Goal: Transaction & Acquisition: Purchase product/service

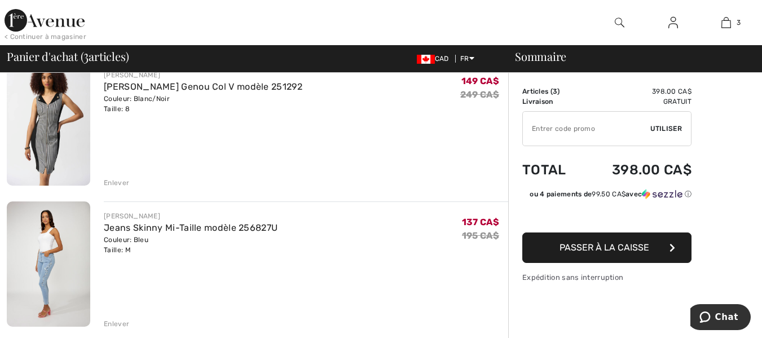
scroll to position [250, 0]
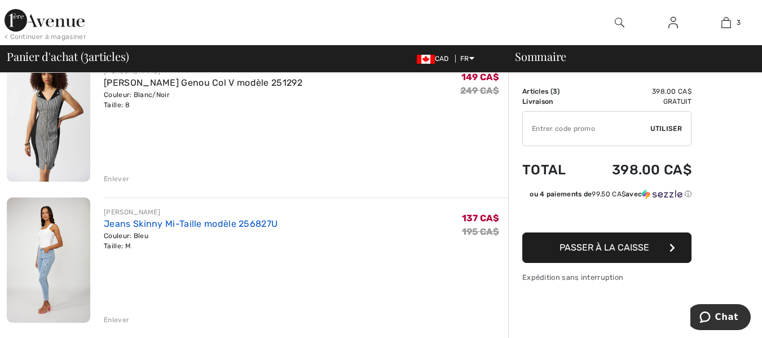
click at [117, 225] on link "Jeans Skinny Mi-Taille modèle 256827U" at bounding box center [191, 223] width 174 height 11
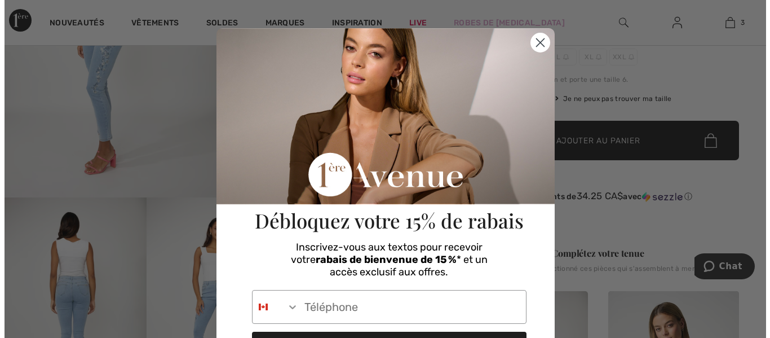
scroll to position [237, 0]
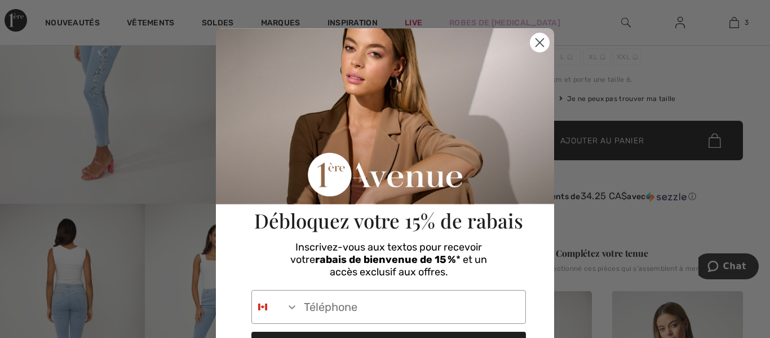
drag, startPoint x: 767, startPoint y: 28, endPoint x: 770, endPoint y: 73, distance: 45.2
click at [536, 45] on circle "Close dialog" at bounding box center [540, 42] width 19 height 19
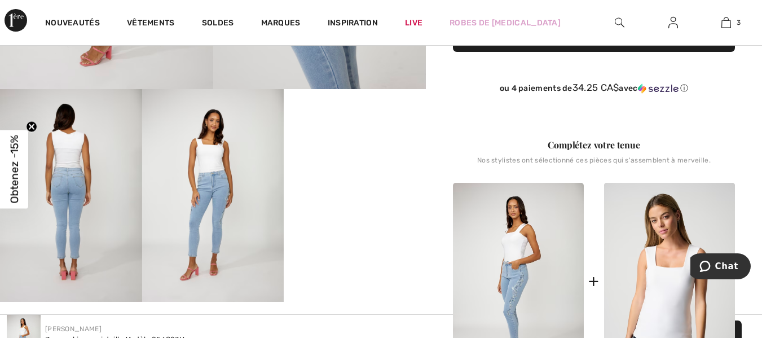
scroll to position [0, 0]
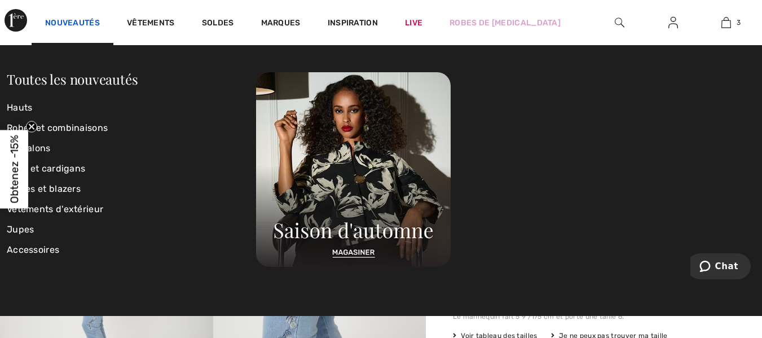
click at [67, 24] on link "Nouveautés" at bounding box center [72, 24] width 55 height 12
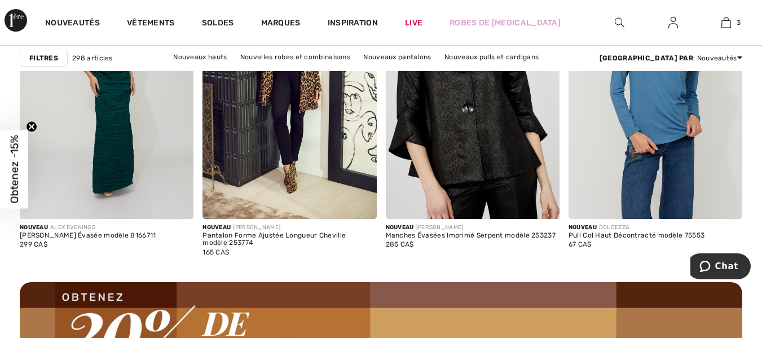
scroll to position [3116, 0]
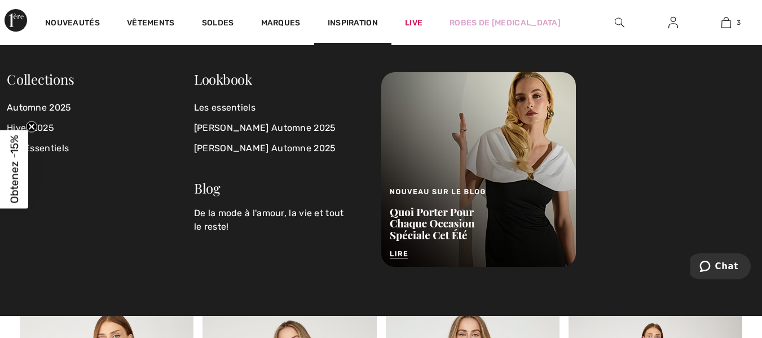
click at [337, 20] on span "Inspiration" at bounding box center [353, 24] width 50 height 12
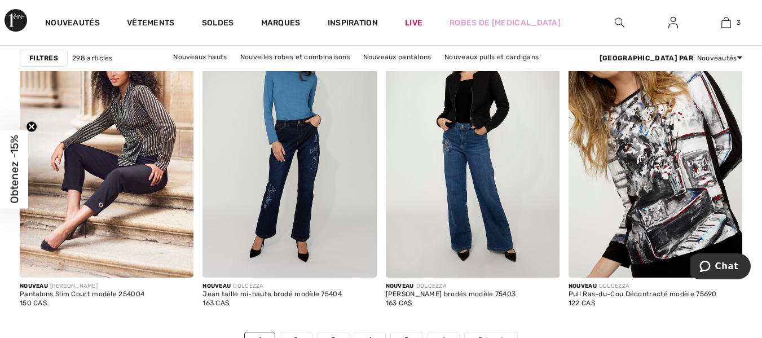
scroll to position [4837, 0]
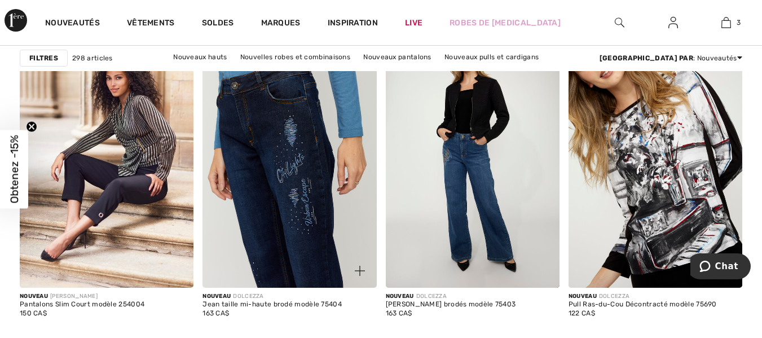
click at [312, 210] on img at bounding box center [289, 157] width 174 height 260
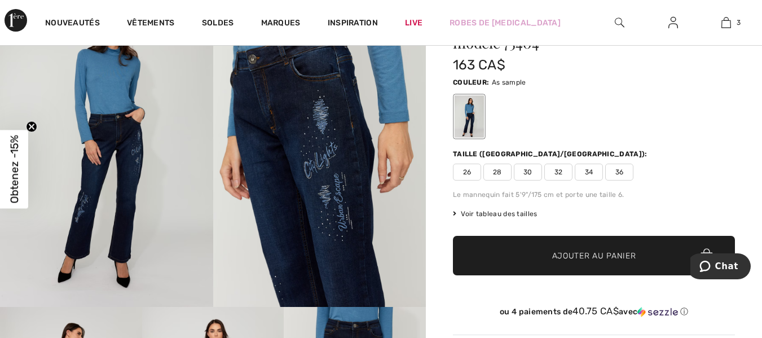
scroll to position [99, 0]
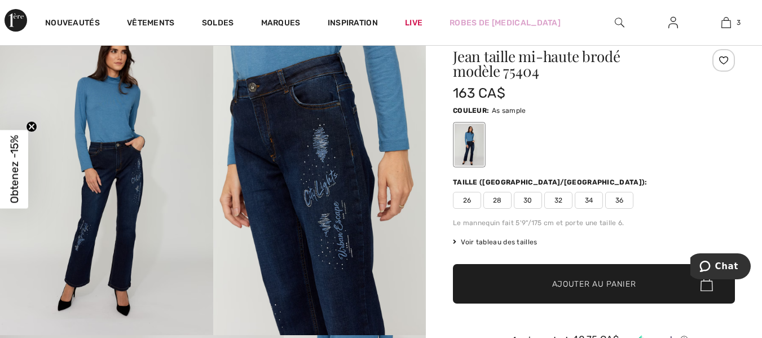
click at [313, 176] on img at bounding box center [319, 174] width 213 height 319
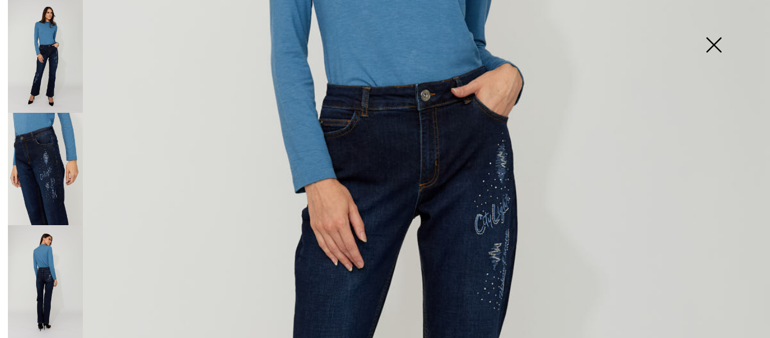
scroll to position [351, 0]
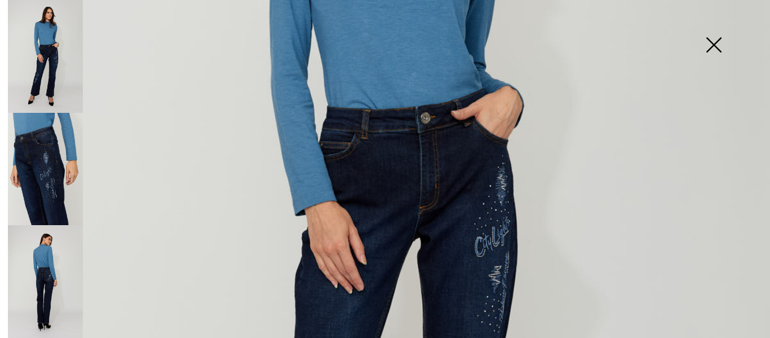
click at [712, 36] on img at bounding box center [714, 46] width 56 height 58
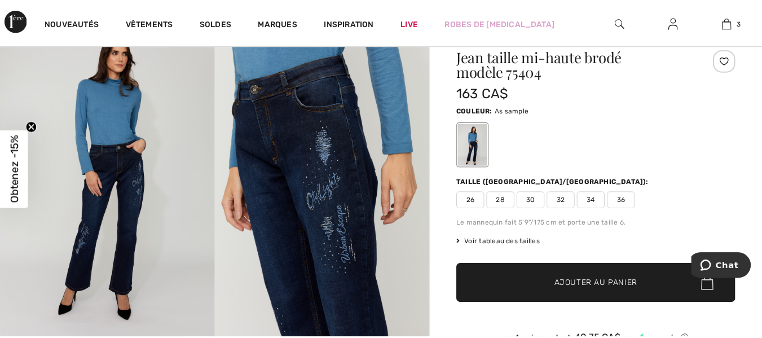
scroll to position [99, 0]
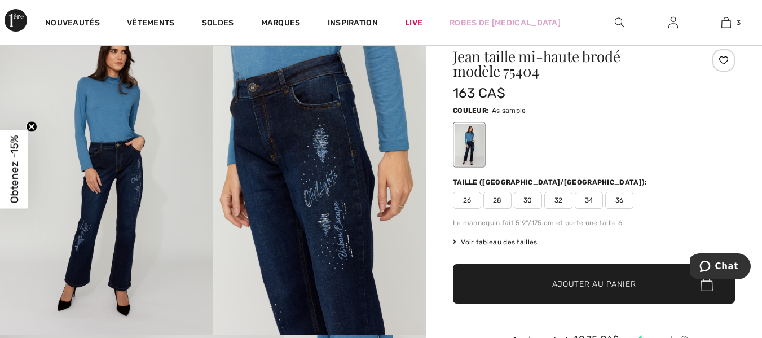
click at [506, 241] on span "Voir tableau des tailles" at bounding box center [495, 242] width 85 height 10
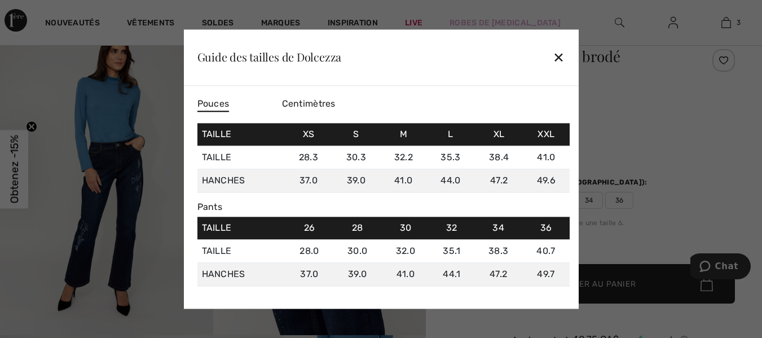
click at [563, 53] on div "✕" at bounding box center [559, 58] width 12 height 24
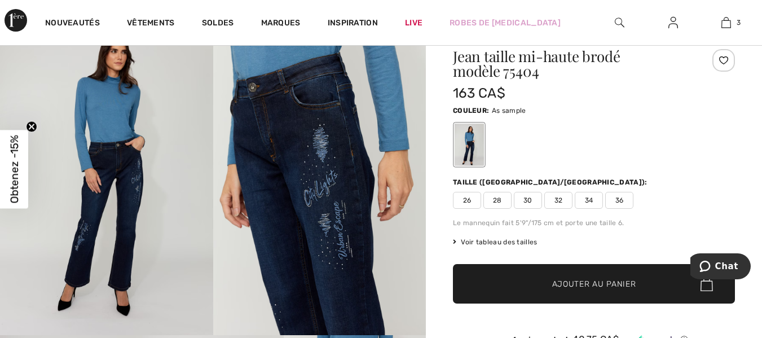
click at [524, 238] on span "Voir tableau des tailles" at bounding box center [495, 242] width 85 height 10
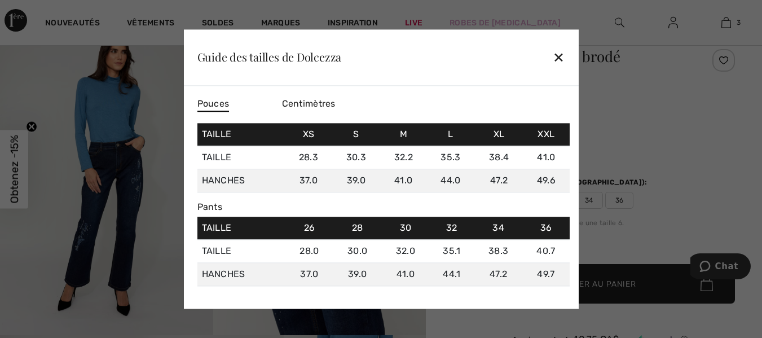
click at [555, 58] on div "✕" at bounding box center [559, 58] width 12 height 24
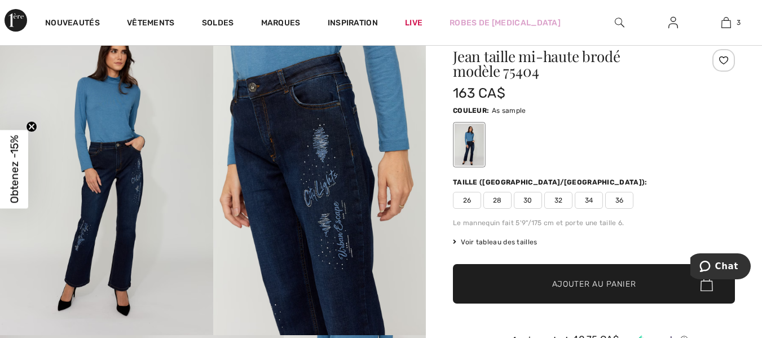
click at [557, 201] on span "32" at bounding box center [558, 200] width 28 height 17
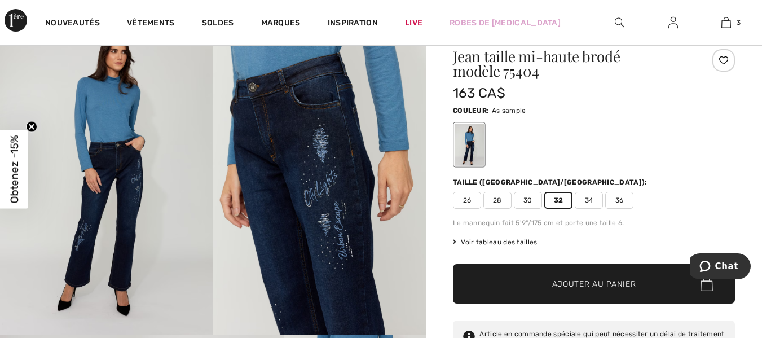
click at [568, 289] on span "Ajouter au panier" at bounding box center [594, 284] width 84 height 12
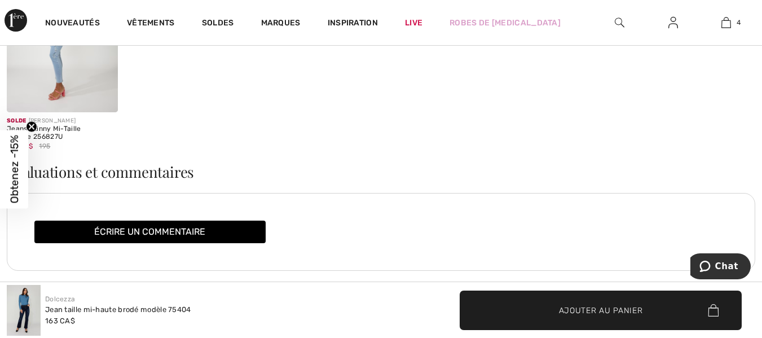
scroll to position [0, 0]
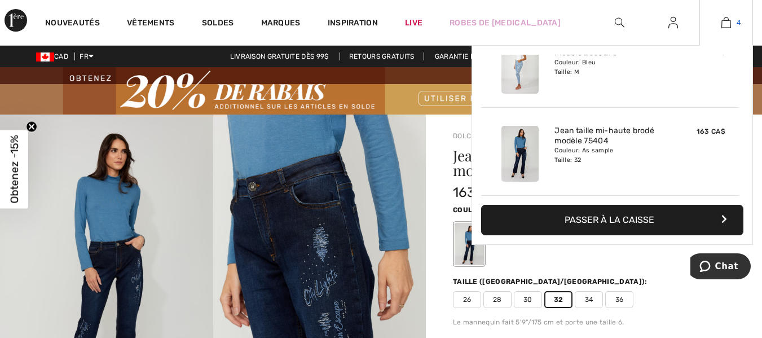
click at [729, 21] on img at bounding box center [726, 23] width 10 height 14
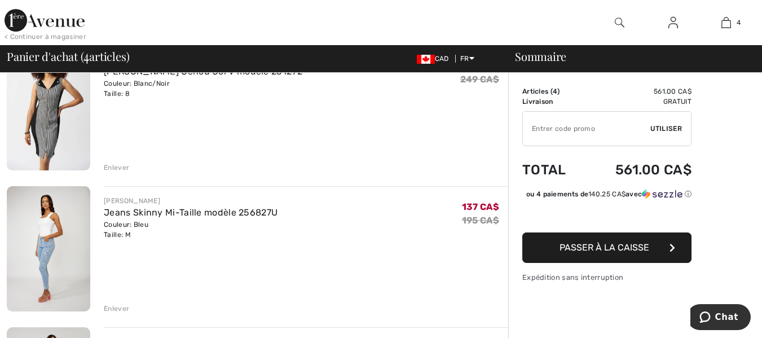
scroll to position [263, 0]
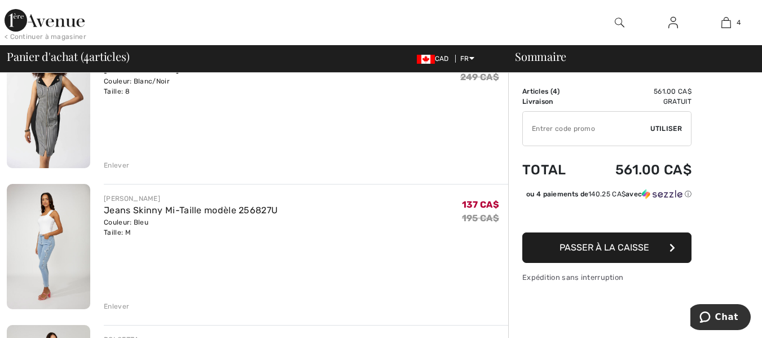
click at [117, 162] on div "Enlever" at bounding box center [116, 165] width 25 height 10
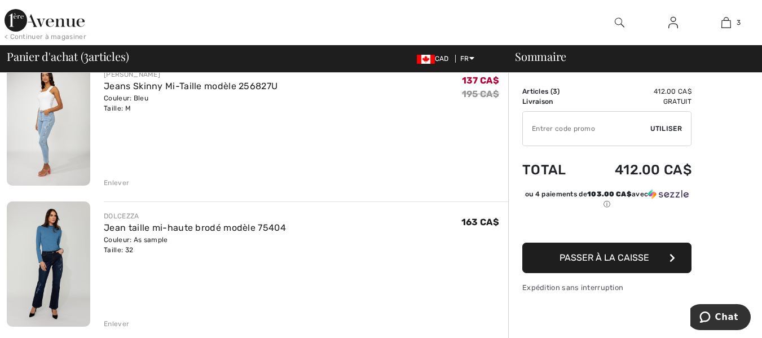
scroll to position [246, 0]
click at [115, 184] on div "Enlever" at bounding box center [116, 182] width 25 height 10
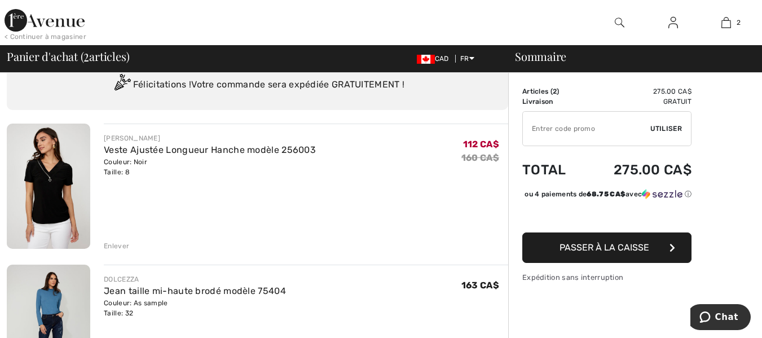
scroll to position [0, 0]
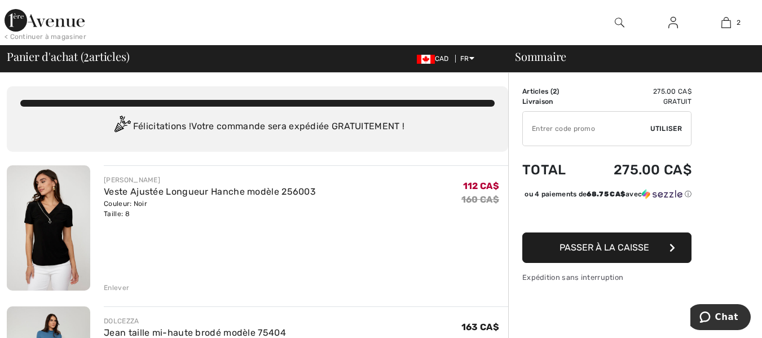
click at [21, 18] on img at bounding box center [45, 20] width 80 height 23
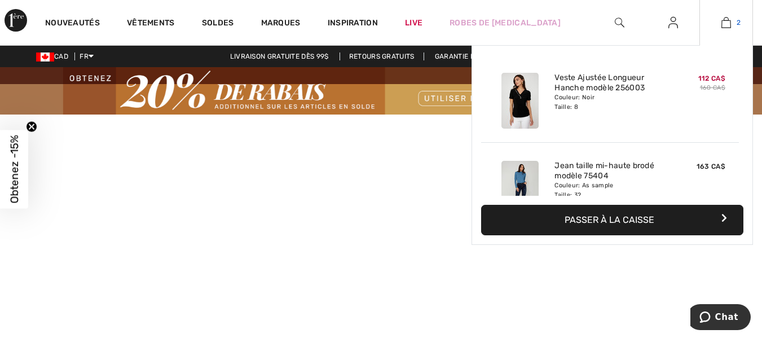
click at [725, 21] on img at bounding box center [726, 23] width 10 height 14
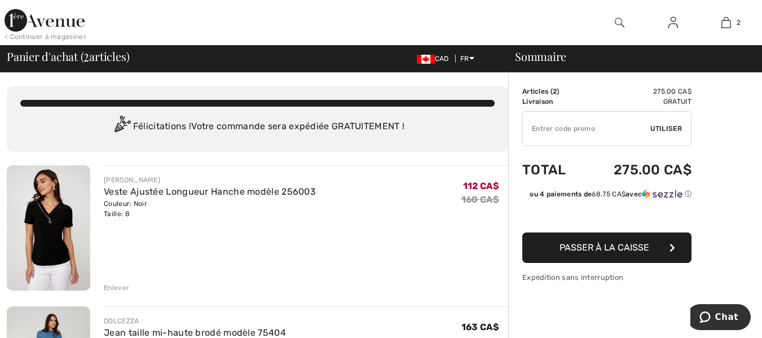
click at [588, 130] on input "TEXT" at bounding box center [586, 129] width 127 height 34
type input "EXTRA20"
click at [675, 127] on span "Utiliser" at bounding box center [666, 128] width 32 height 10
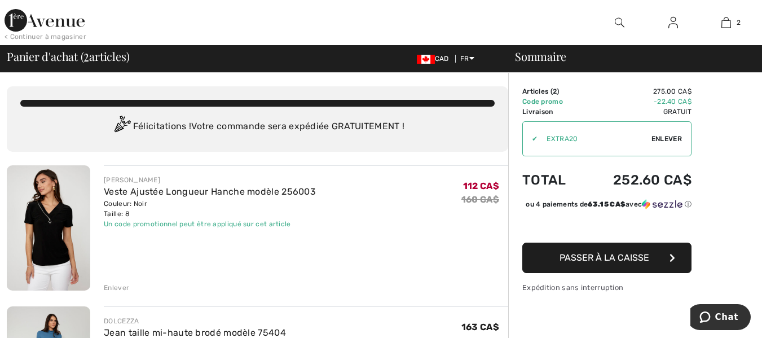
drag, startPoint x: 754, startPoint y: 38, endPoint x: 765, endPoint y: 26, distance: 16.4
click at [761, 26] on html "Nous respectons votre vie privée. Nous utilisons des cookies pour améliorer vot…" at bounding box center [381, 169] width 762 height 338
drag, startPoint x: 726, startPoint y: 190, endPoint x: 770, endPoint y: 94, distance: 106.0
click at [761, 94] on html "Nous respectons votre vie privée. Nous utilisons des cookies pour améliorer vot…" at bounding box center [381, 169] width 762 height 338
click at [77, 208] on img at bounding box center [48, 227] width 83 height 125
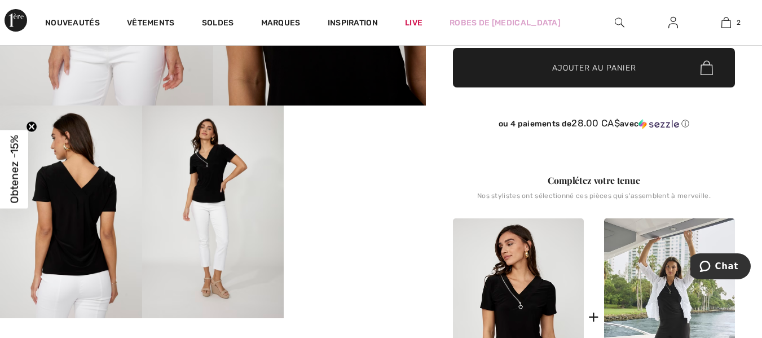
scroll to position [333, 0]
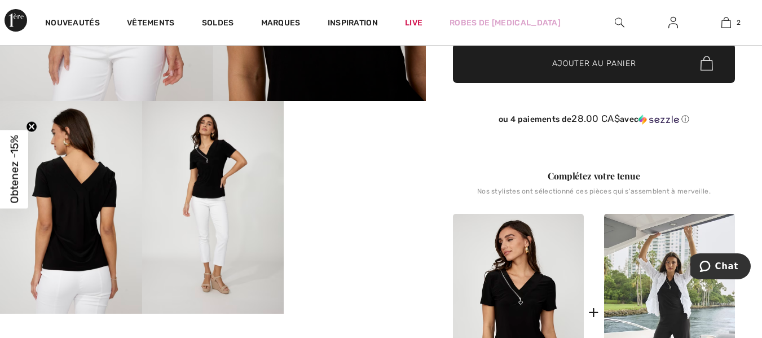
click at [207, 183] on img at bounding box center [213, 207] width 142 height 213
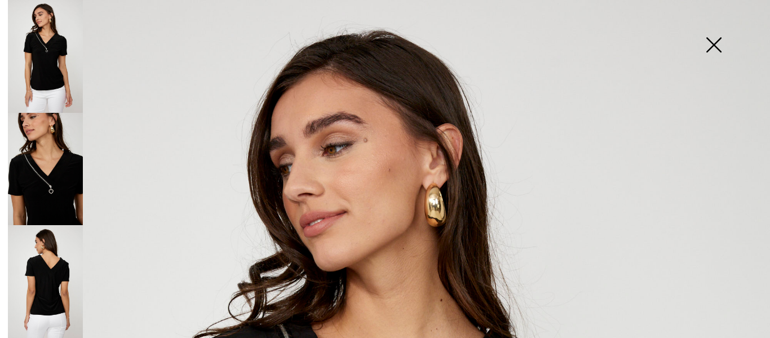
scroll to position [0, 0]
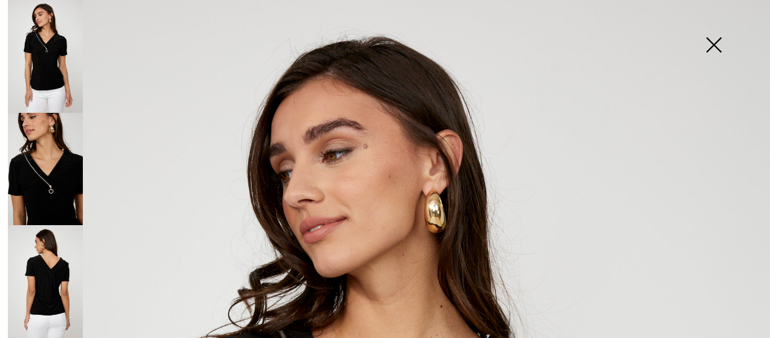
click at [712, 43] on img at bounding box center [714, 46] width 56 height 58
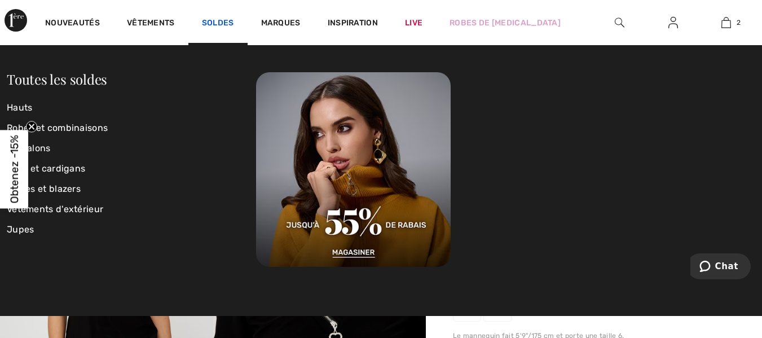
click at [207, 20] on link "Soldes" at bounding box center [218, 24] width 32 height 12
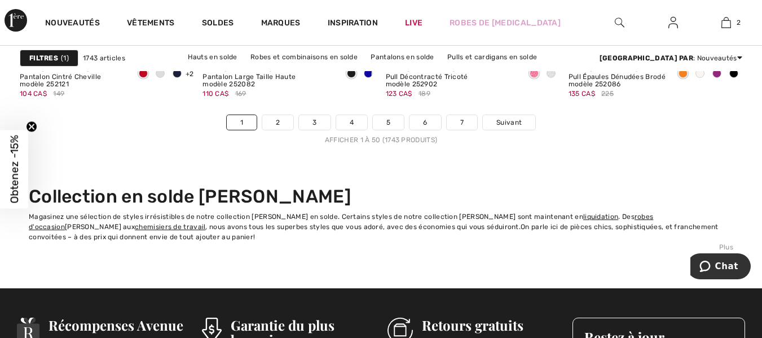
scroll to position [5002, 0]
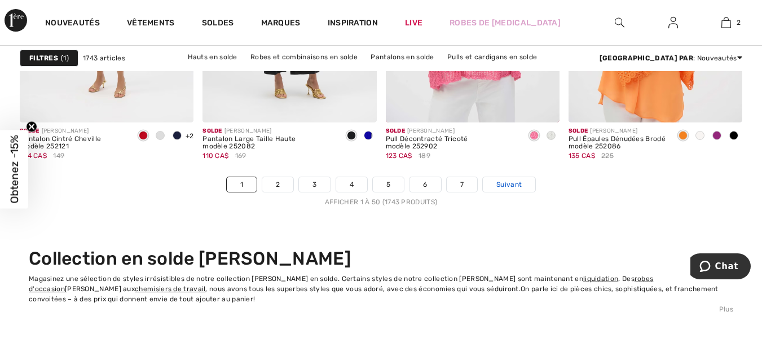
click at [515, 184] on span "Suivant" at bounding box center [508, 184] width 25 height 10
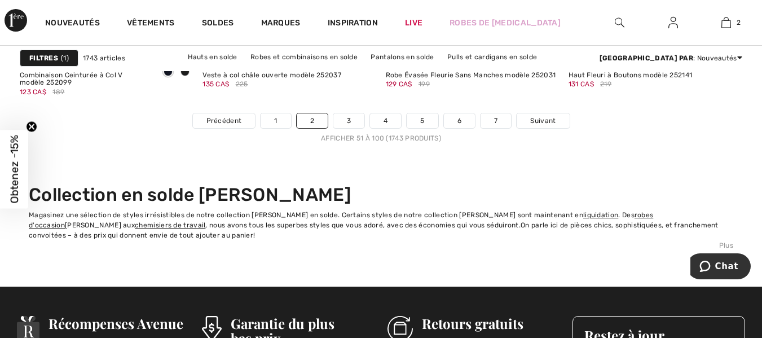
scroll to position [5034, 0]
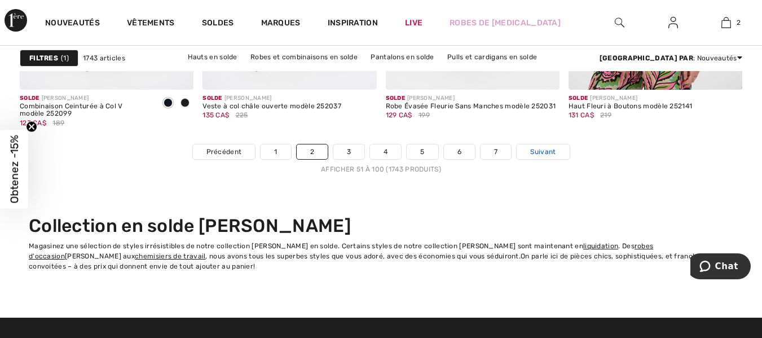
click at [544, 147] on span "Suivant" at bounding box center [542, 152] width 25 height 10
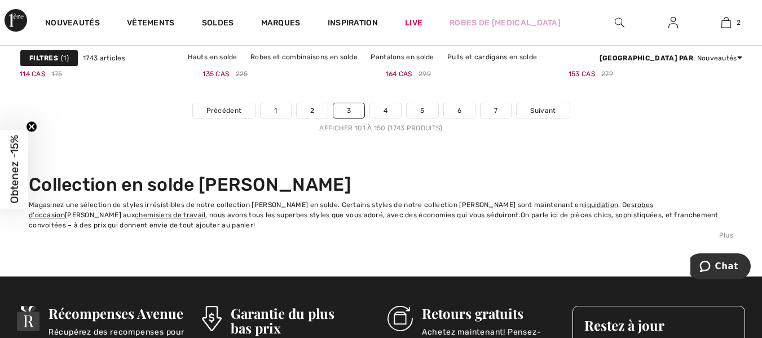
scroll to position [5086, 0]
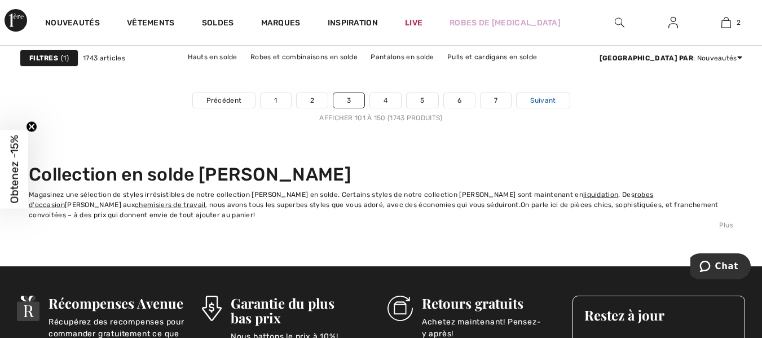
click at [537, 102] on span "Suivant" at bounding box center [542, 100] width 25 height 10
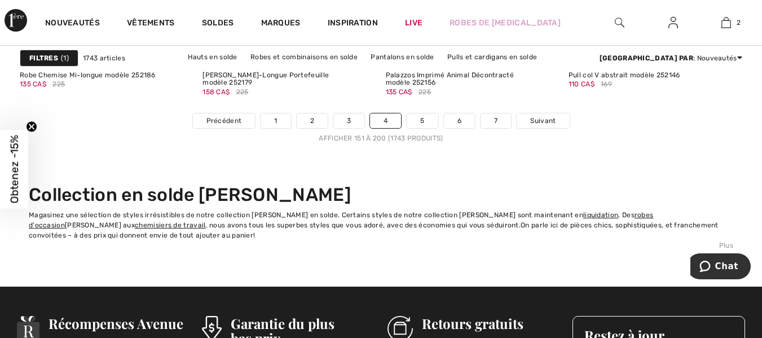
scroll to position [5086, 0]
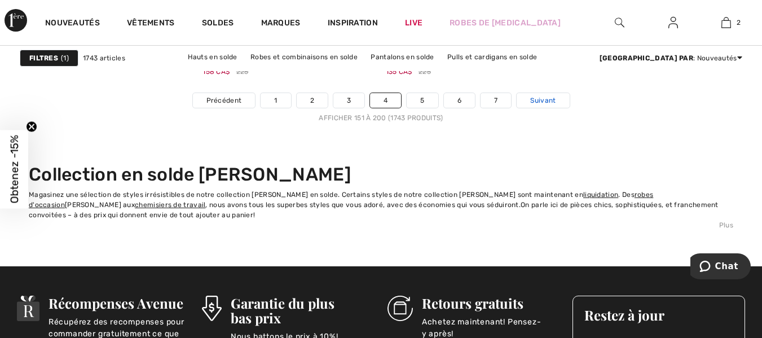
click at [538, 104] on span "Suivant" at bounding box center [542, 100] width 25 height 10
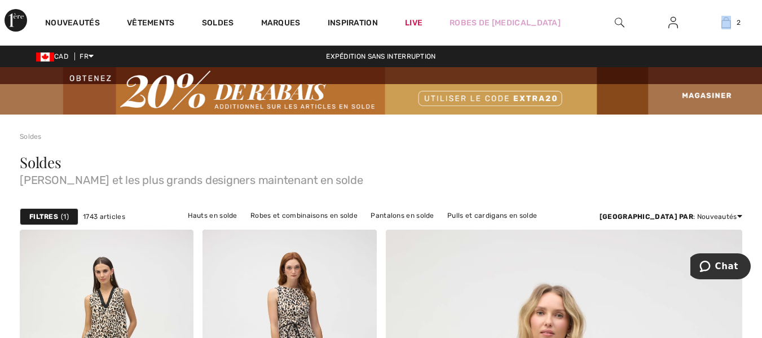
click at [761, 27] on html "Nous respectons votre vie privée. Nous utilisons des cookies pour améliorer vot…" at bounding box center [381, 169] width 762 height 338
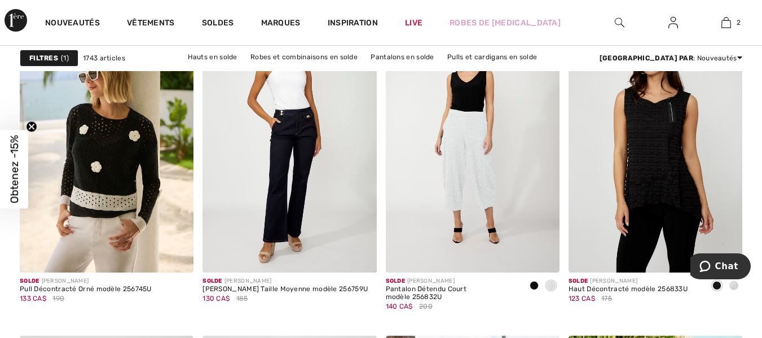
scroll to position [4507, 0]
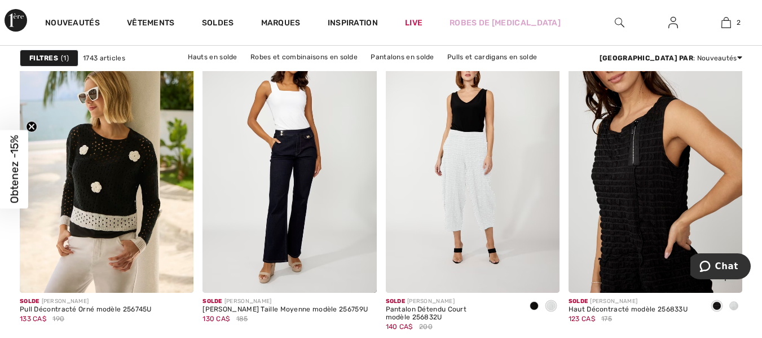
click at [655, 192] on img at bounding box center [655, 162] width 174 height 260
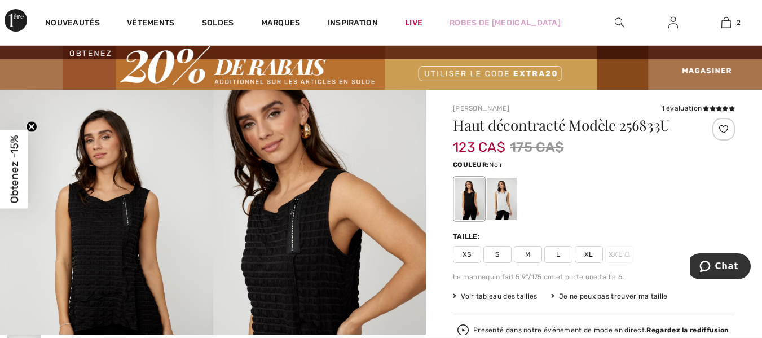
scroll to position [15, 0]
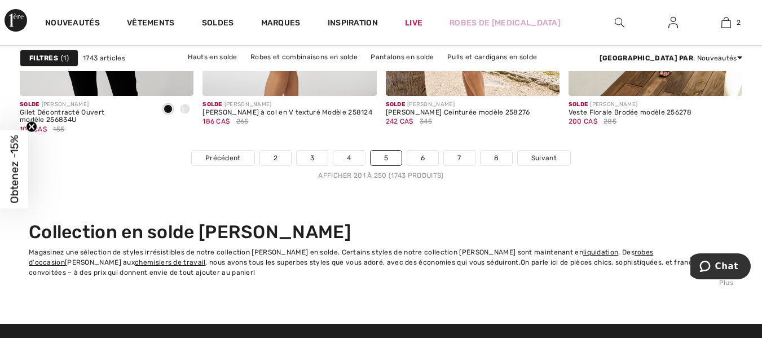
scroll to position [5111, 0]
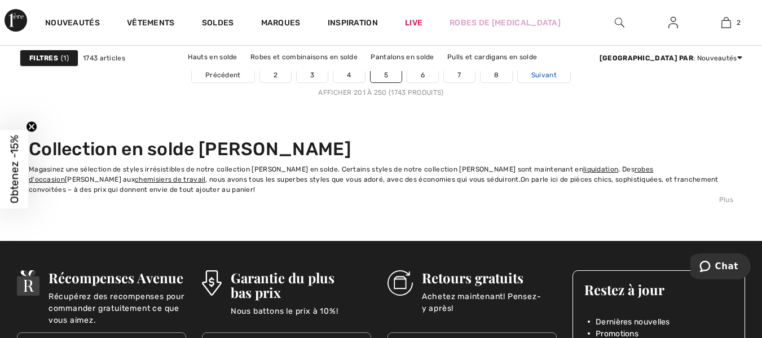
click at [543, 77] on span "Suivant" at bounding box center [543, 75] width 25 height 10
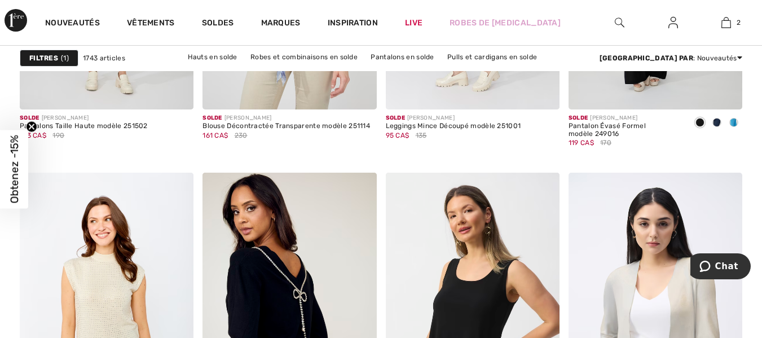
scroll to position [1871, 0]
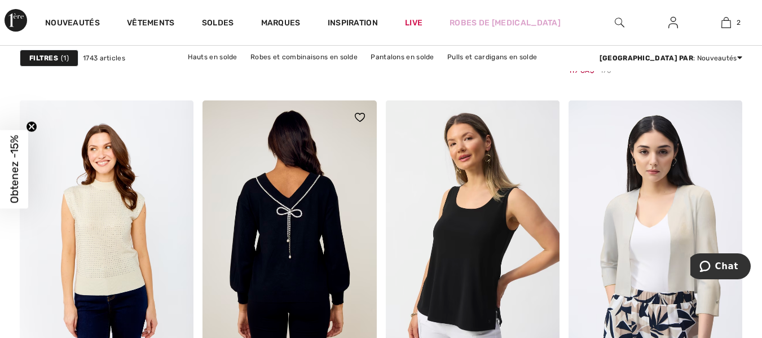
click at [303, 258] on img at bounding box center [289, 230] width 174 height 260
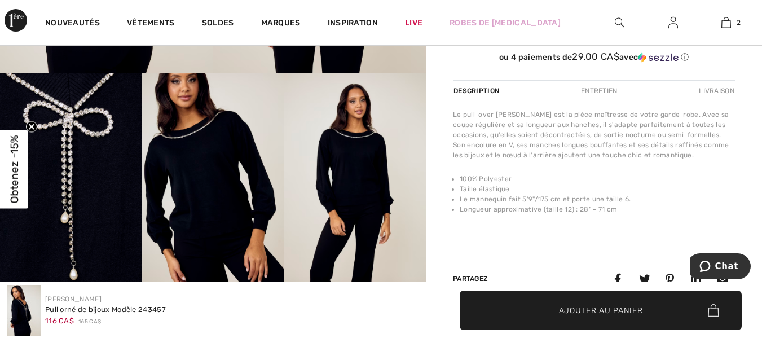
scroll to position [329, 0]
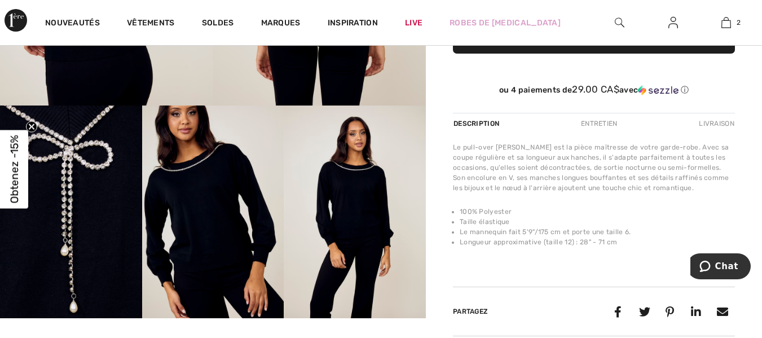
click at [365, 214] on img at bounding box center [355, 211] width 142 height 213
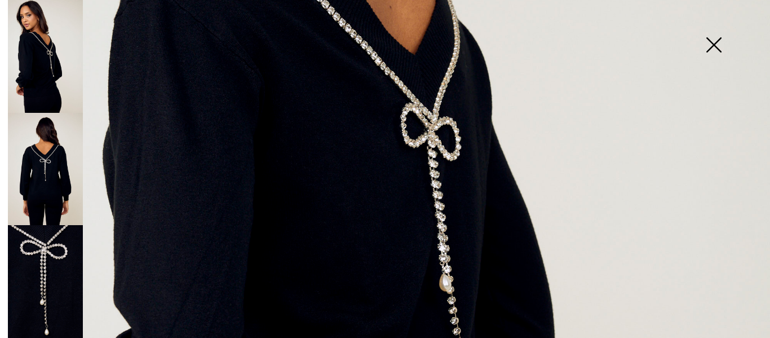
scroll to position [284, 0]
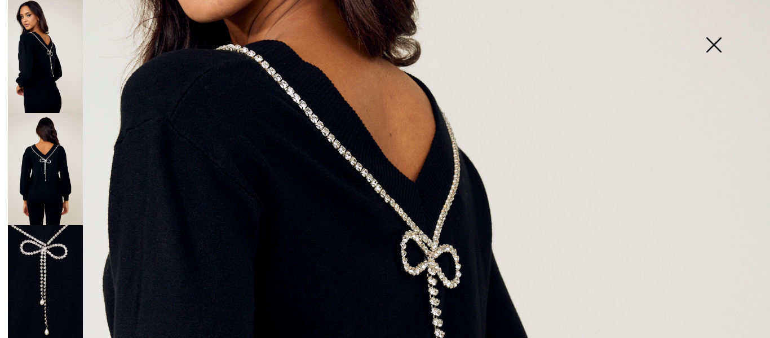
click at [720, 34] on img at bounding box center [714, 46] width 56 height 58
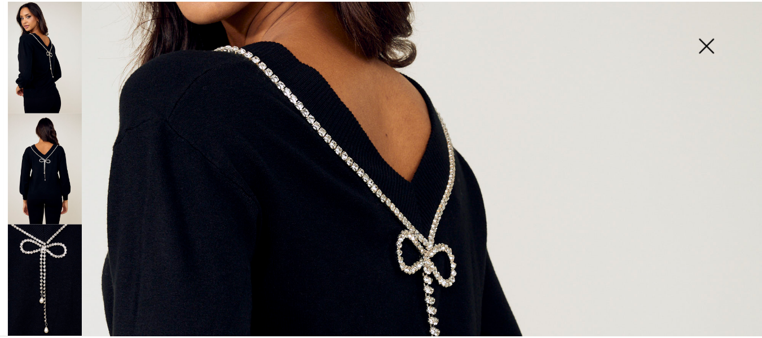
scroll to position [329, 0]
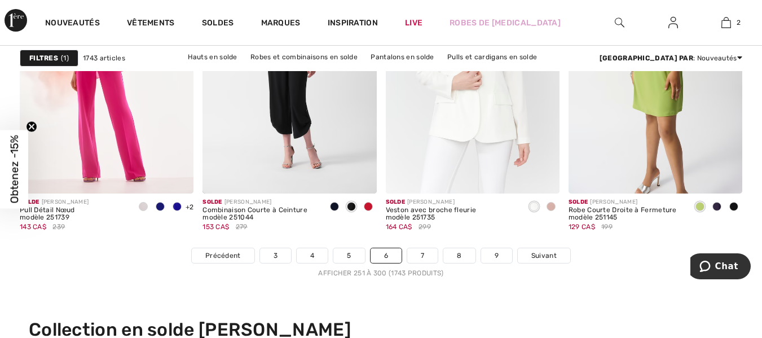
scroll to position [4941, 0]
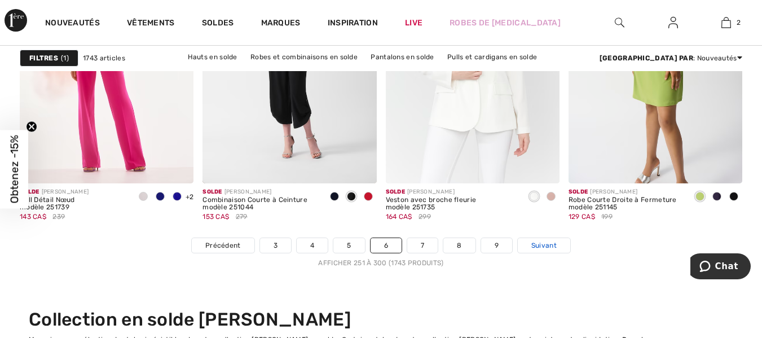
click at [552, 246] on span "Suivant" at bounding box center [543, 245] width 25 height 10
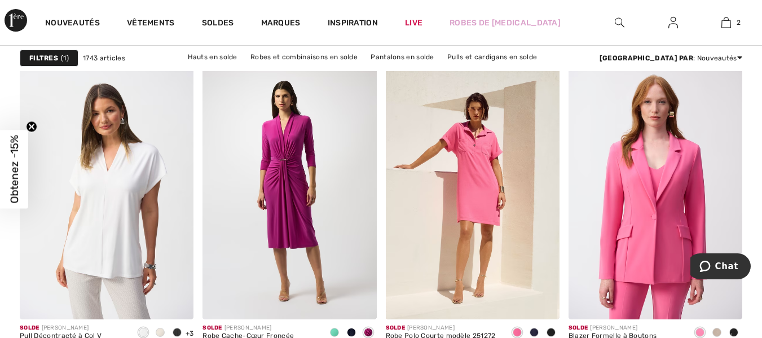
scroll to position [1923, 0]
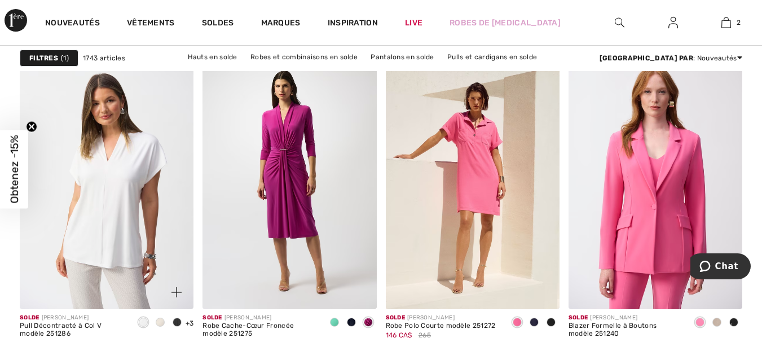
click at [176, 316] on div at bounding box center [177, 322] width 17 height 19
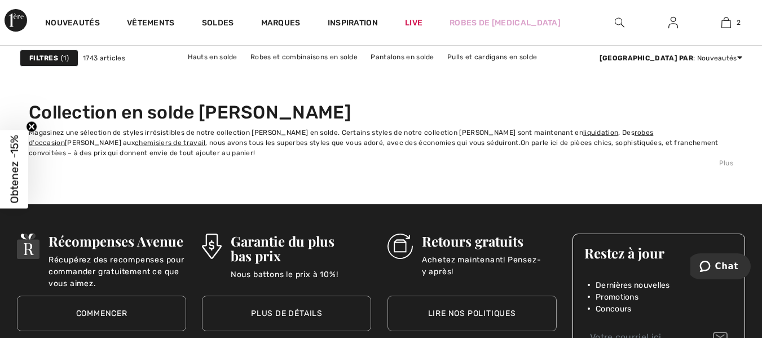
scroll to position [5076, 0]
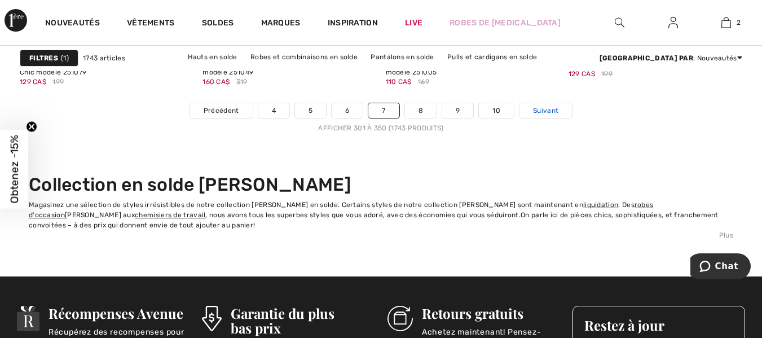
click at [545, 111] on span "Suivant" at bounding box center [545, 110] width 25 height 10
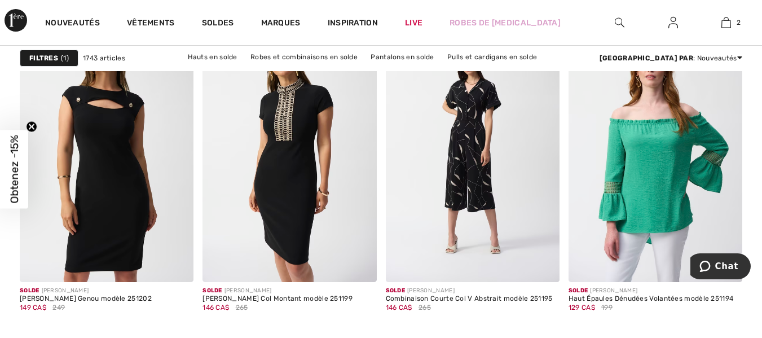
scroll to position [2254, 0]
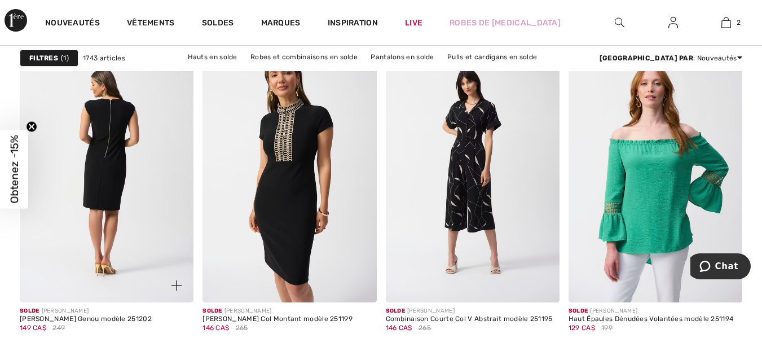
click at [116, 184] on img at bounding box center [107, 171] width 174 height 260
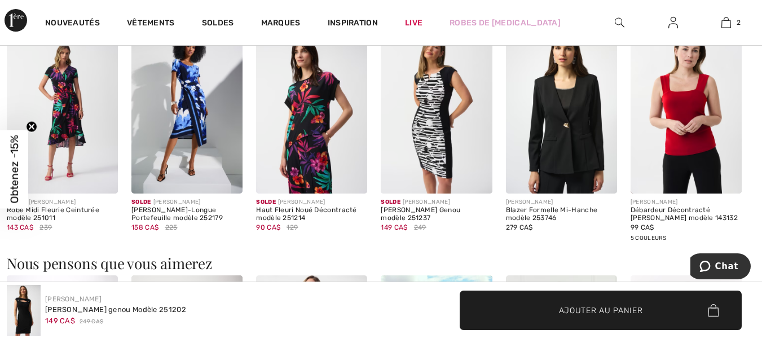
scroll to position [533, 0]
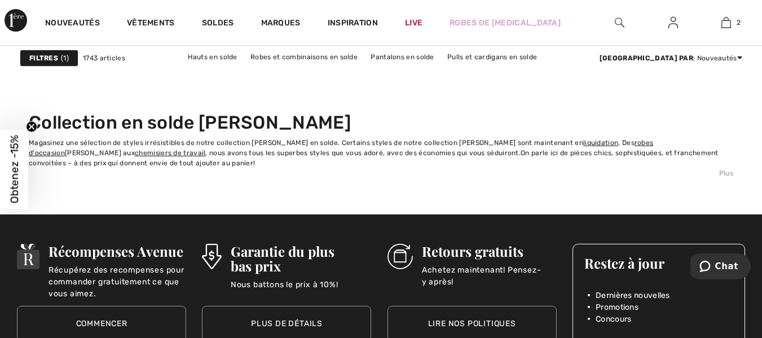
scroll to position [5045, 0]
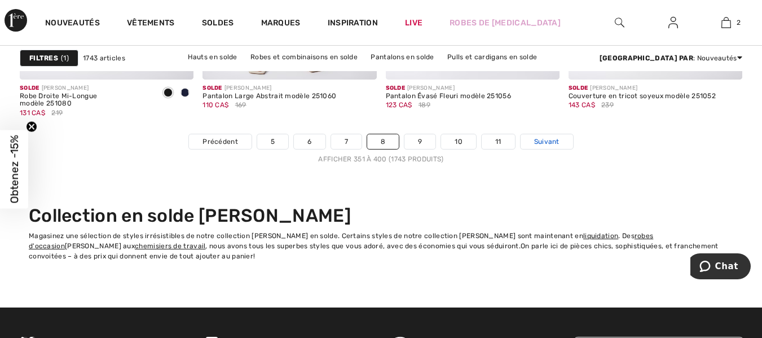
click at [551, 135] on link "Suivant" at bounding box center [546, 141] width 52 height 15
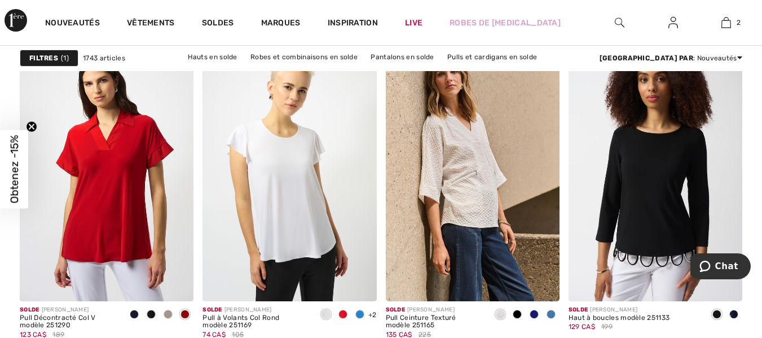
scroll to position [868, 0]
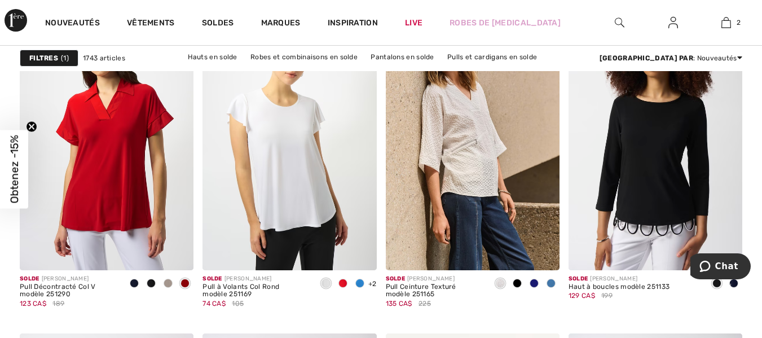
drag, startPoint x: 757, startPoint y: 67, endPoint x: 758, endPoint y: 82, distance: 15.3
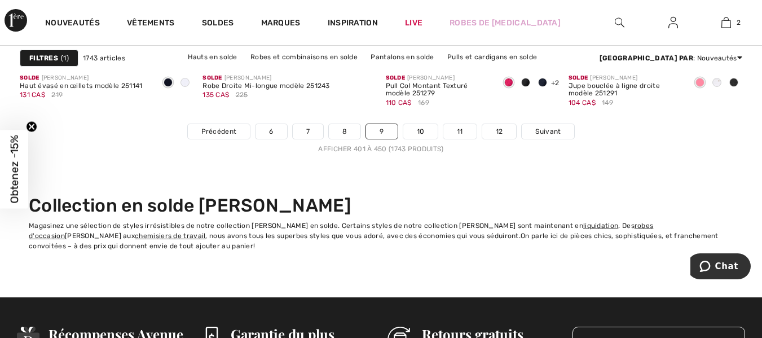
scroll to position [5065, 0]
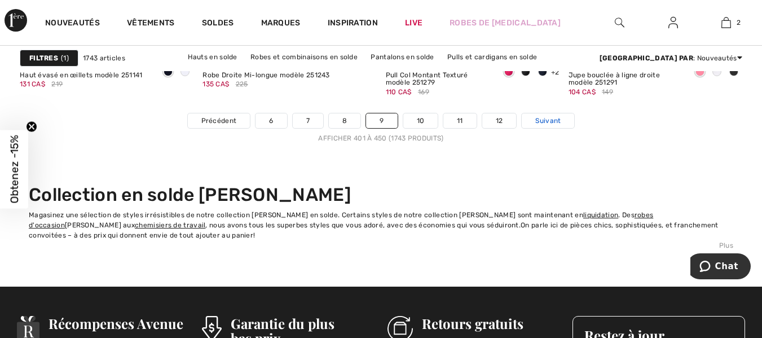
click at [553, 121] on span "Suivant" at bounding box center [547, 121] width 25 height 10
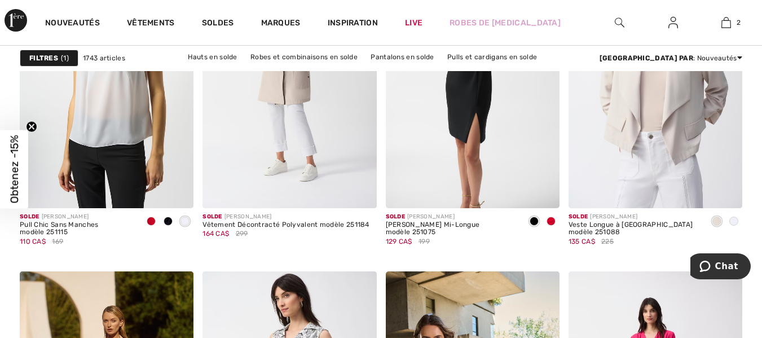
scroll to position [837, 0]
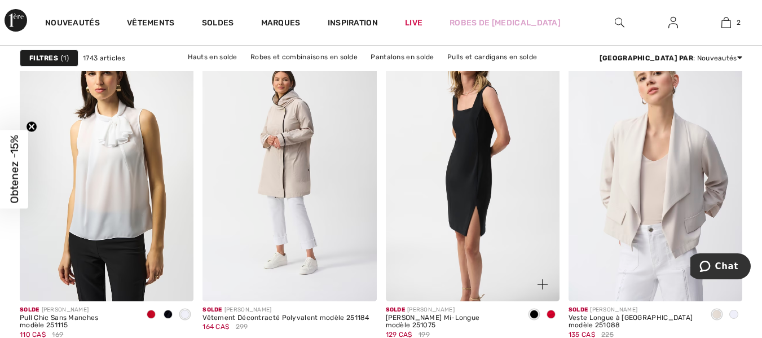
click at [474, 163] on img at bounding box center [473, 170] width 174 height 260
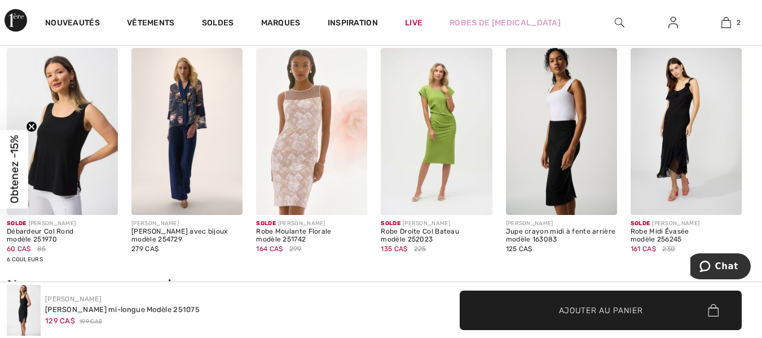
scroll to position [733, 0]
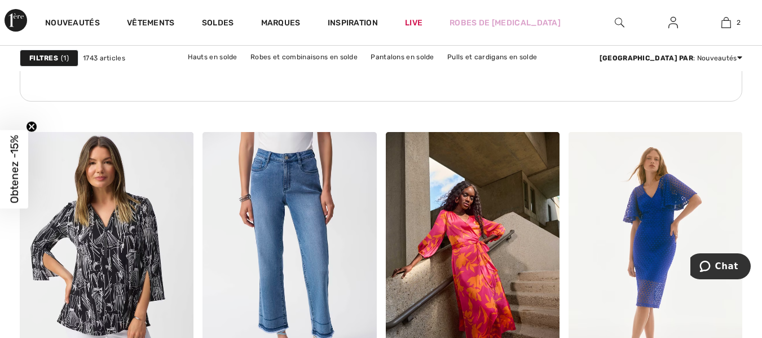
scroll to position [4073, 0]
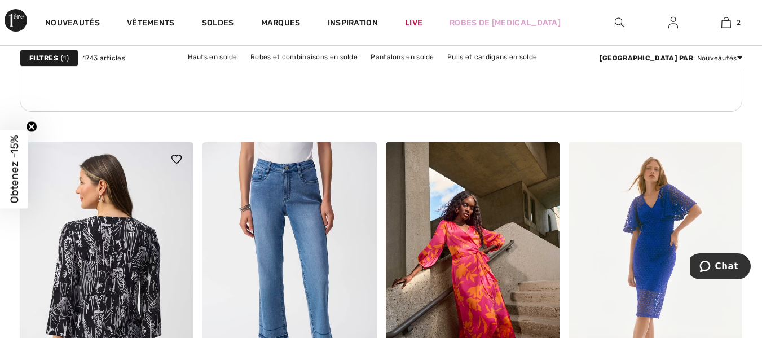
click at [83, 271] on img at bounding box center [107, 272] width 174 height 260
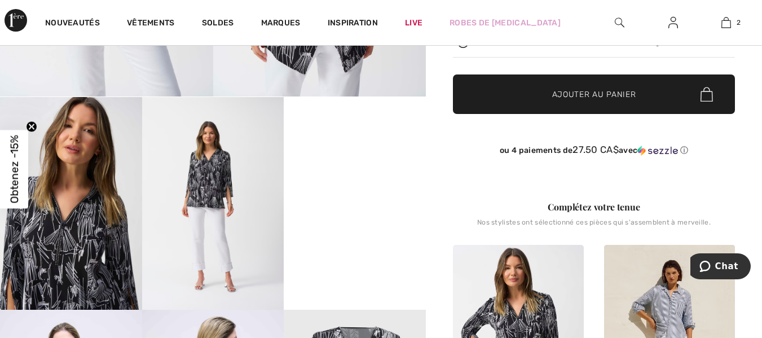
scroll to position [374, 0]
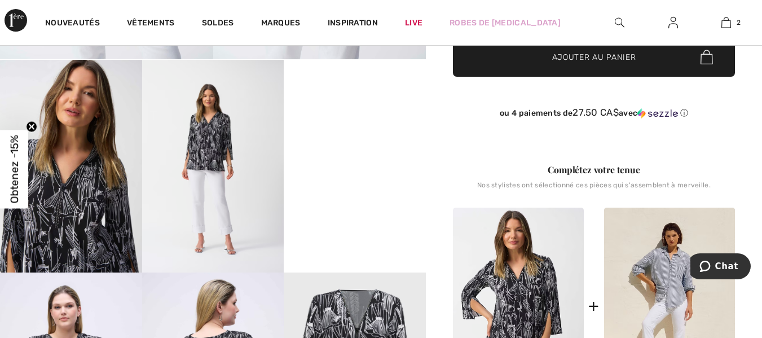
click at [346, 131] on video "Your browser does not support the video tag." at bounding box center [355, 95] width 142 height 71
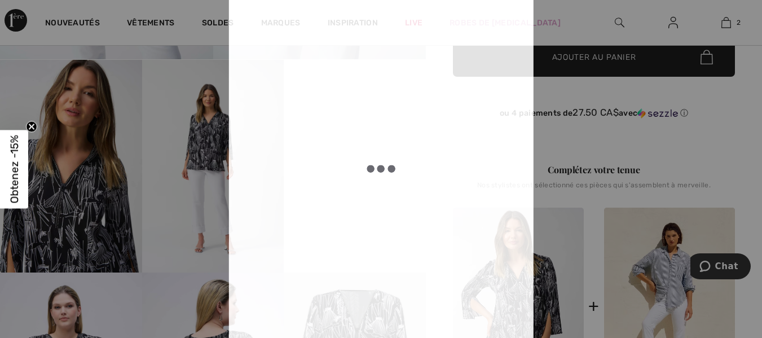
click at [346, 158] on div at bounding box center [381, 168] width 226 height 401
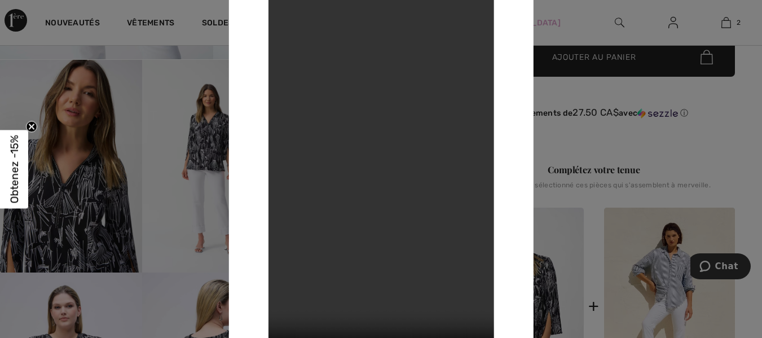
scroll to position [0, 0]
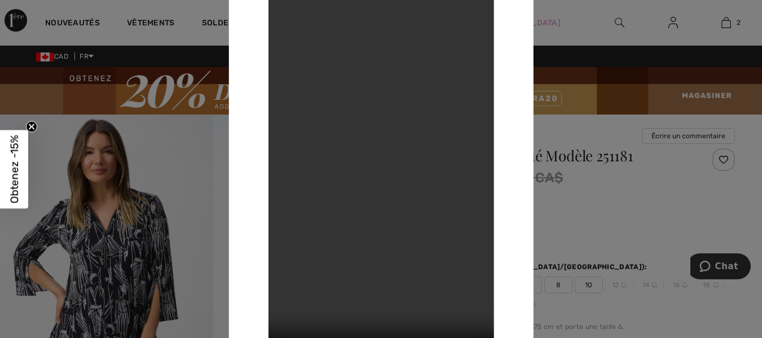
click at [410, 60] on video "Your browser does not support the video tag." at bounding box center [381, 168] width 226 height 401
click at [157, 57] on div at bounding box center [381, 169] width 762 height 338
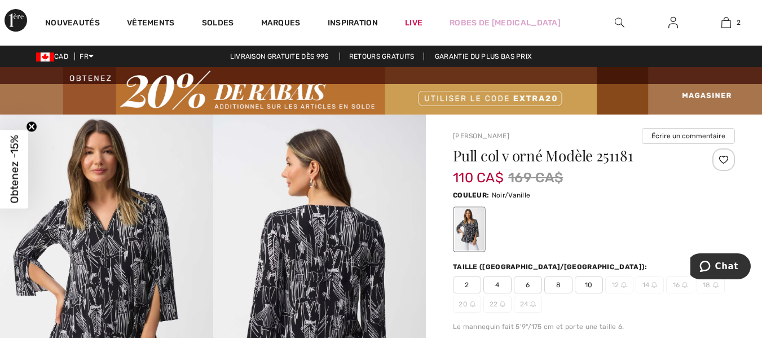
click at [559, 282] on span "8" at bounding box center [558, 284] width 28 height 17
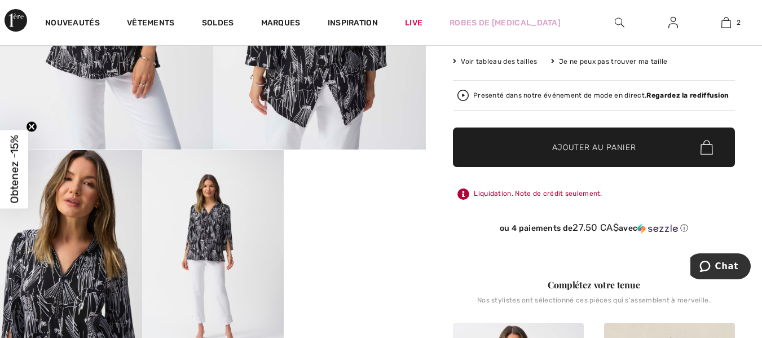
scroll to position [284, 0]
click at [621, 139] on span "✔ Ajouté au panier Ajouter au panier" at bounding box center [594, 146] width 282 height 39
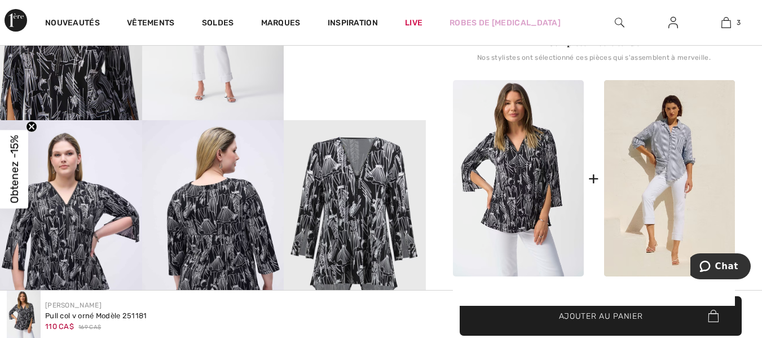
scroll to position [350, 0]
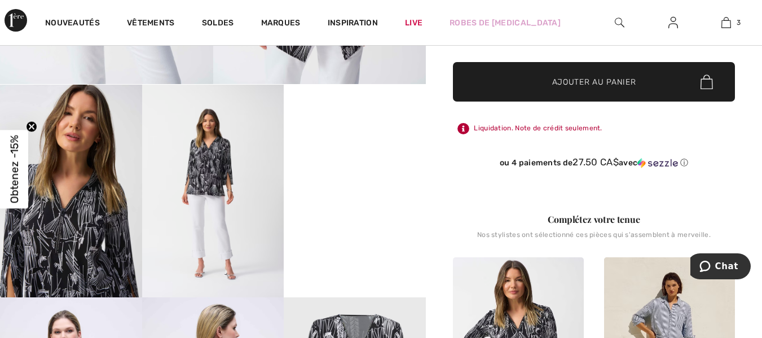
click at [62, 211] on img at bounding box center [71, 191] width 142 height 213
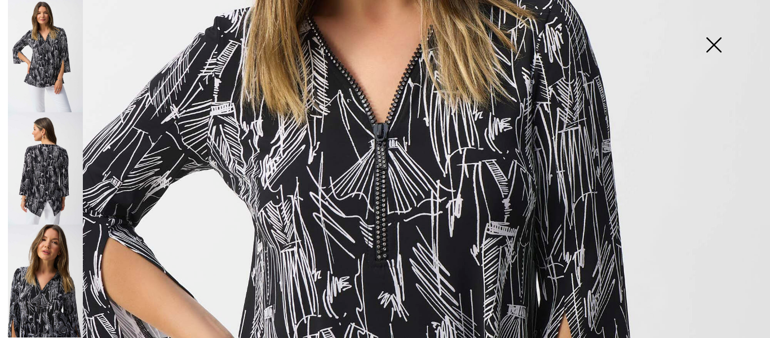
scroll to position [292, 0]
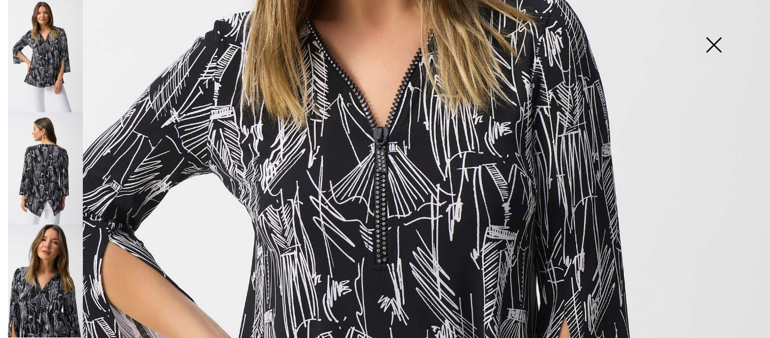
click at [718, 41] on img at bounding box center [714, 46] width 56 height 58
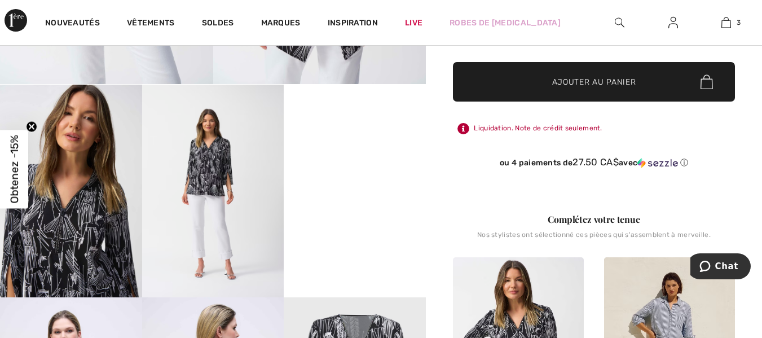
scroll to position [0, 0]
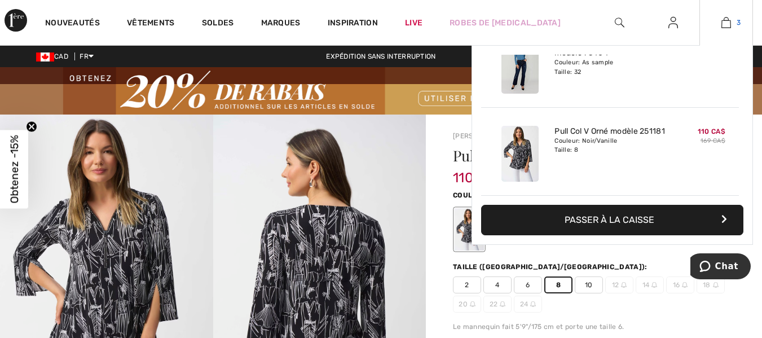
click at [721, 25] on img at bounding box center [726, 23] width 10 height 14
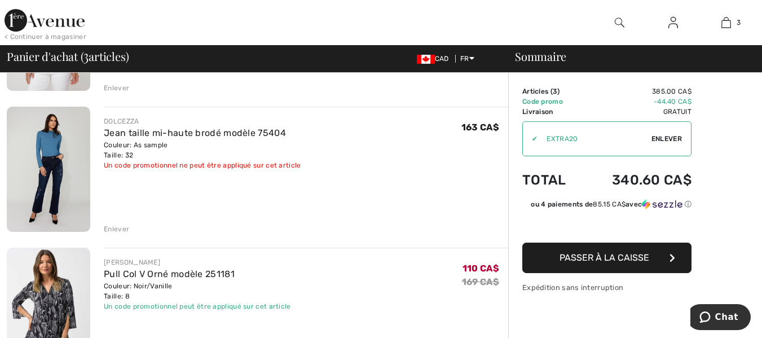
scroll to position [196, 0]
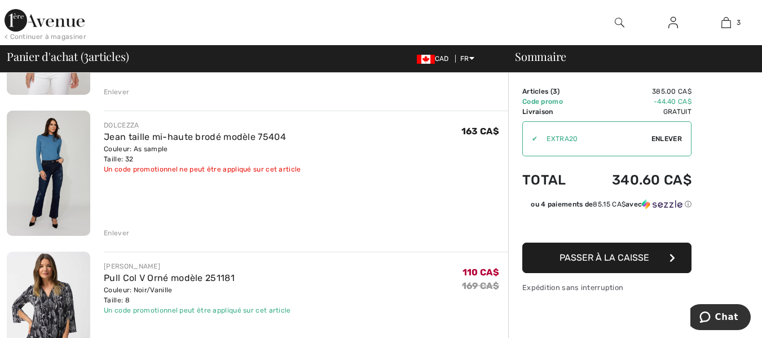
click at [111, 228] on div "Enlever" at bounding box center [116, 233] width 25 height 10
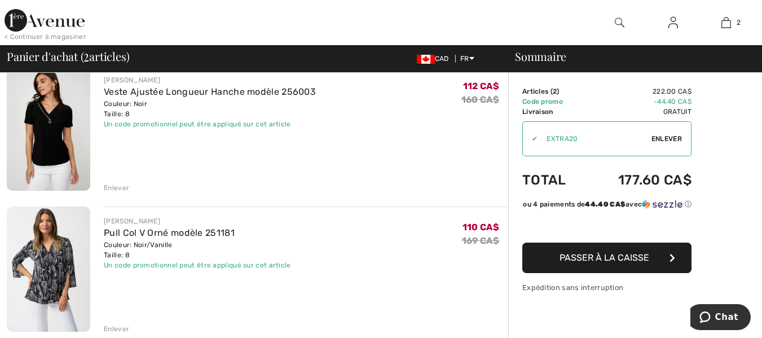
scroll to position [84, 0]
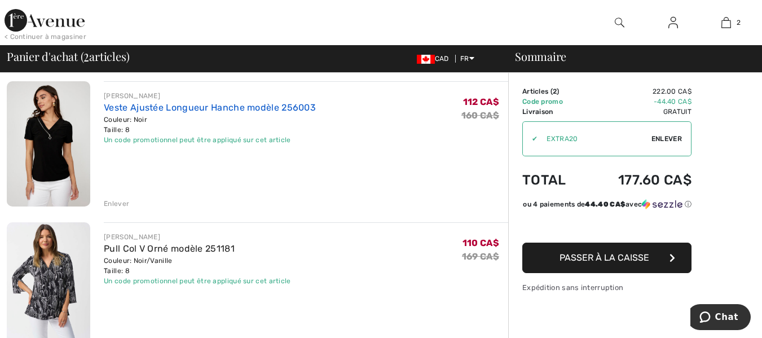
click at [121, 111] on link "Veste Ajustée Longueur Hanche modèle 256003" at bounding box center [210, 107] width 212 height 11
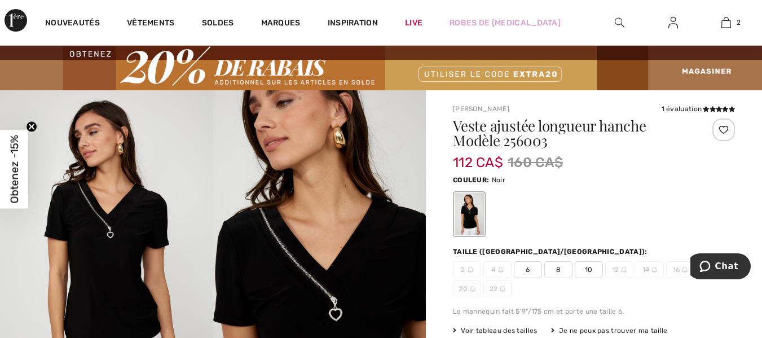
scroll to position [10, 0]
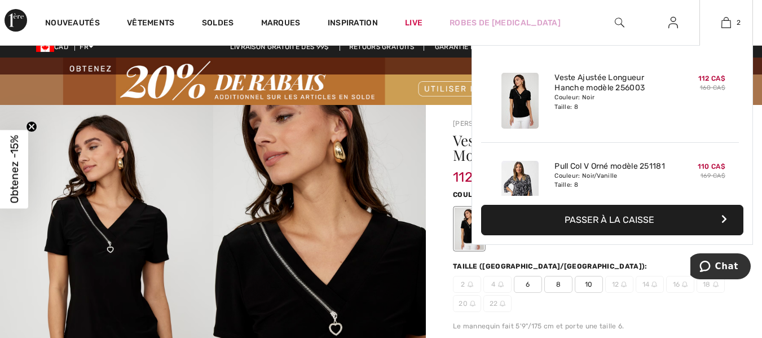
click at [627, 219] on button "Passer à la caisse" at bounding box center [612, 220] width 262 height 30
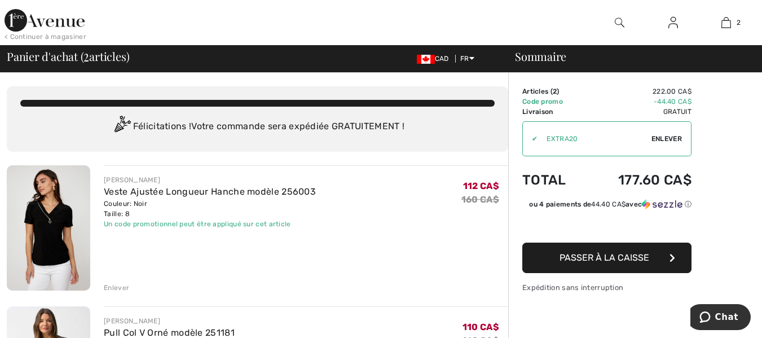
drag, startPoint x: 761, startPoint y: 76, endPoint x: 765, endPoint y: 96, distance: 21.2
click at [761, 96] on html "Nous respectons votre vie privée. Nous utilisons des cookies pour améliorer vot…" at bounding box center [381, 169] width 762 height 338
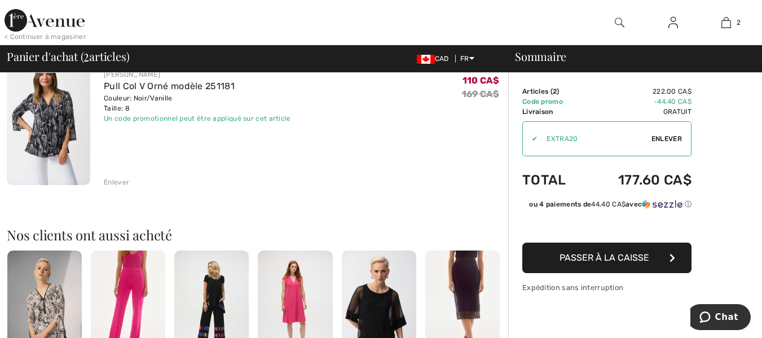
scroll to position [271, 0]
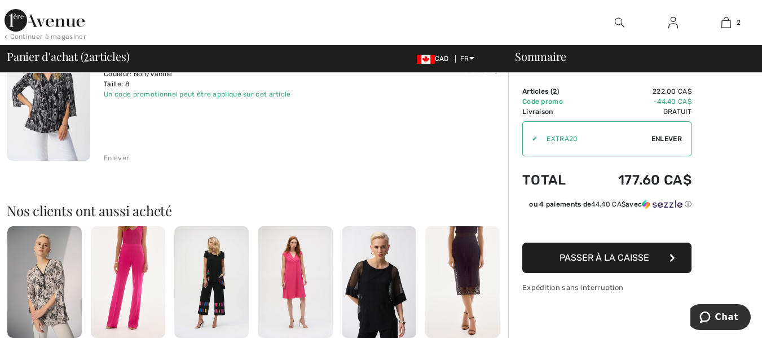
click at [626, 257] on span "Passer à la caisse" at bounding box center [604, 257] width 90 height 11
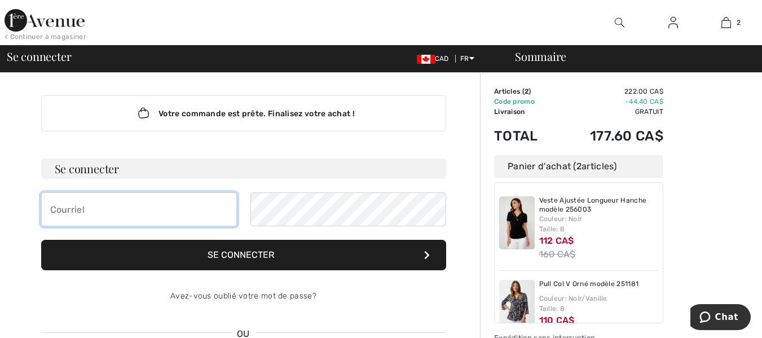
type input "[EMAIL_ADDRESS][DOMAIN_NAME]"
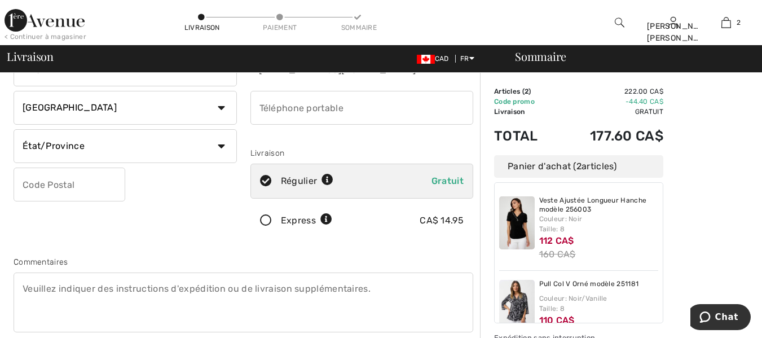
scroll to position [136, 0]
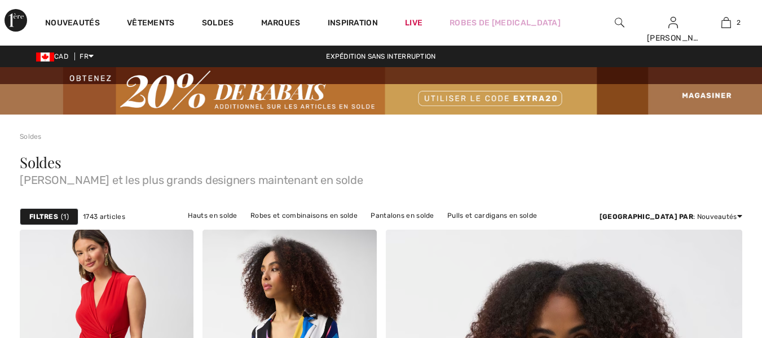
checkbox input "true"
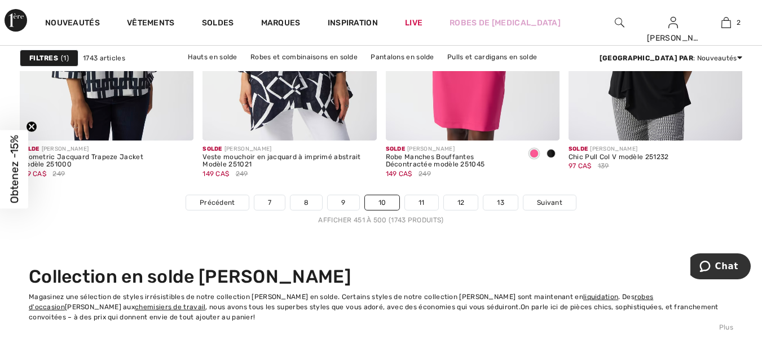
scroll to position [5056, 0]
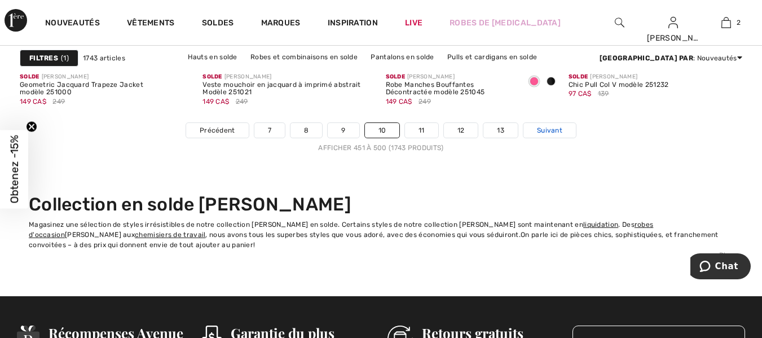
click at [548, 131] on span "Suivant" at bounding box center [549, 130] width 25 height 10
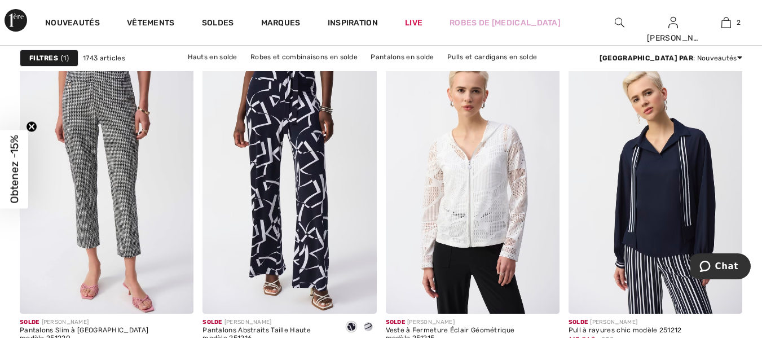
scroll to position [4497, 0]
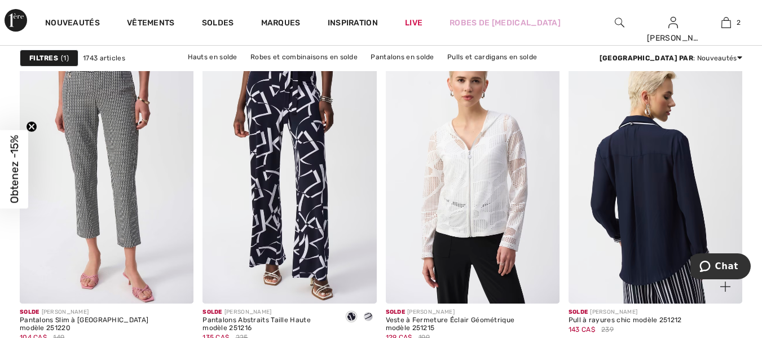
click at [665, 202] on img at bounding box center [655, 173] width 174 height 260
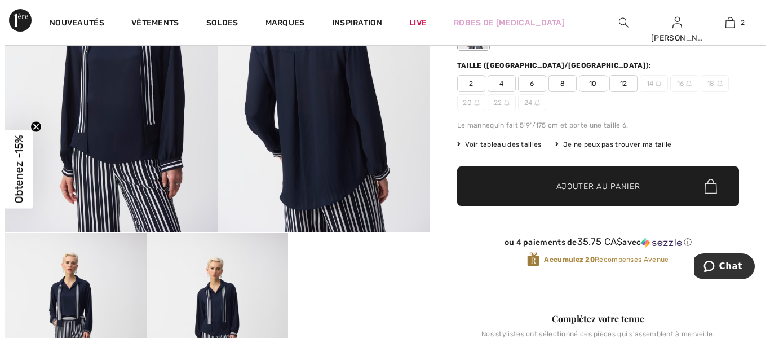
scroll to position [69, 0]
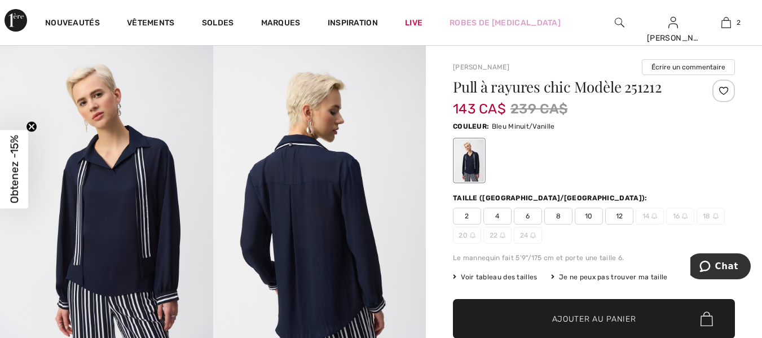
click at [133, 202] on img at bounding box center [106, 205] width 213 height 319
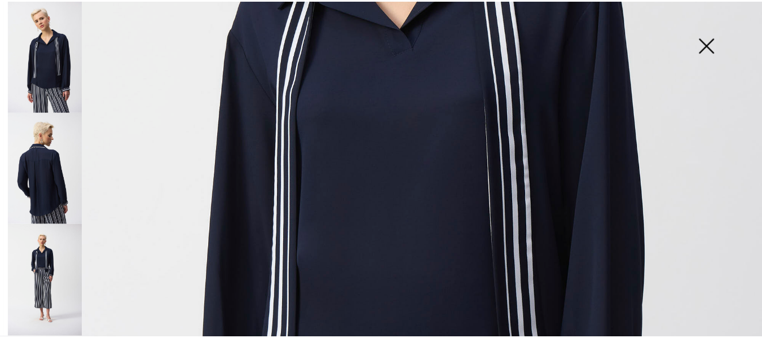
scroll to position [311, 0]
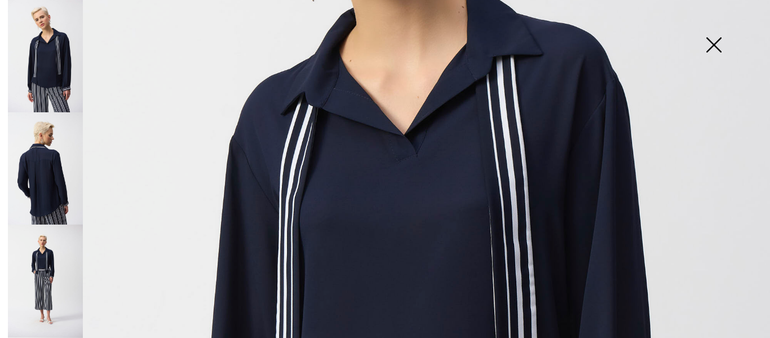
click at [721, 45] on img at bounding box center [714, 46] width 56 height 58
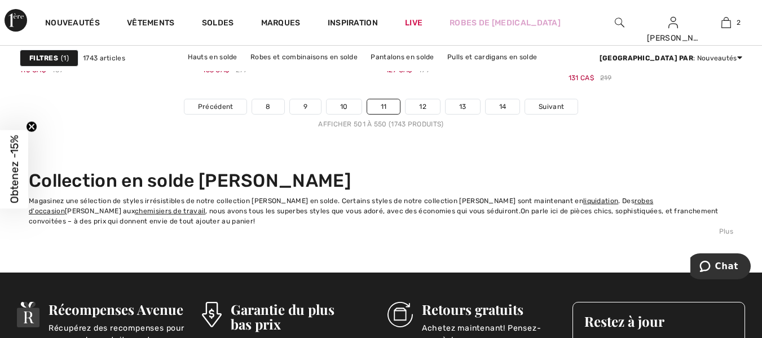
scroll to position [5090, 0]
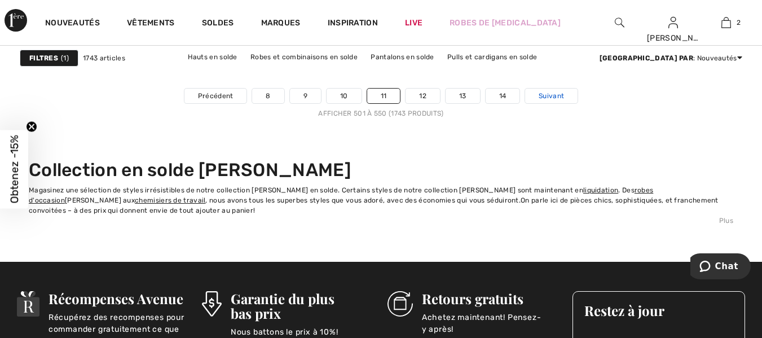
click at [554, 96] on span "Suivant" at bounding box center [550, 96] width 25 height 10
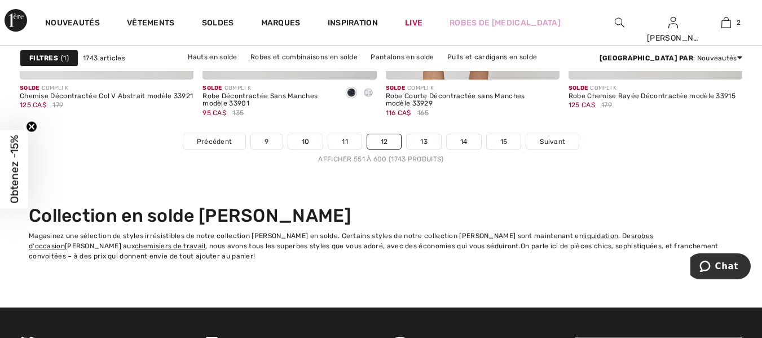
scroll to position [5034, 0]
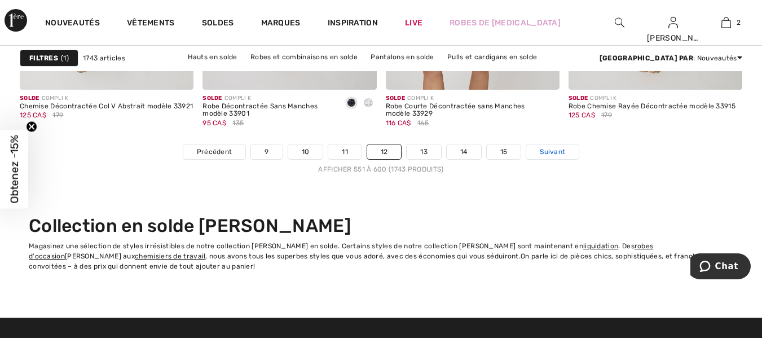
click at [540, 157] on link "Suivant" at bounding box center [552, 151] width 52 height 15
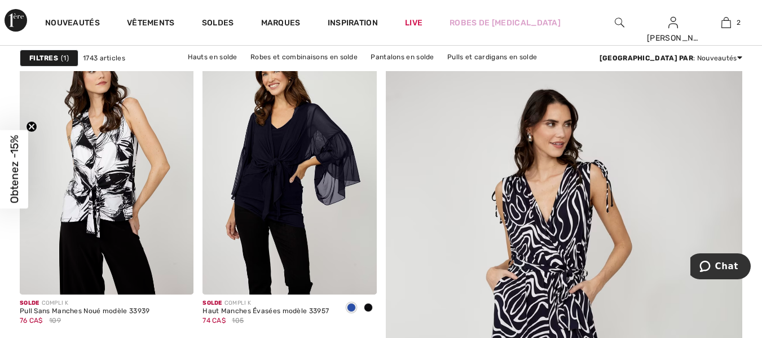
scroll to position [176, 0]
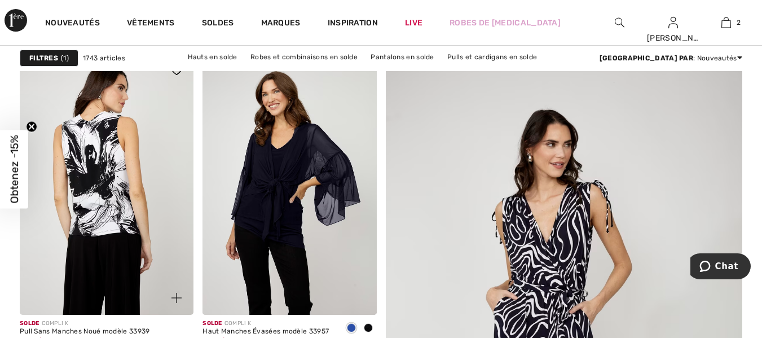
click at [107, 195] on img at bounding box center [107, 184] width 174 height 260
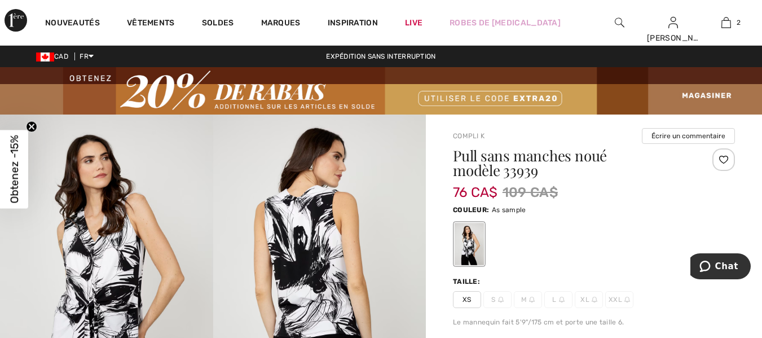
click at [316, 228] on img at bounding box center [319, 273] width 213 height 319
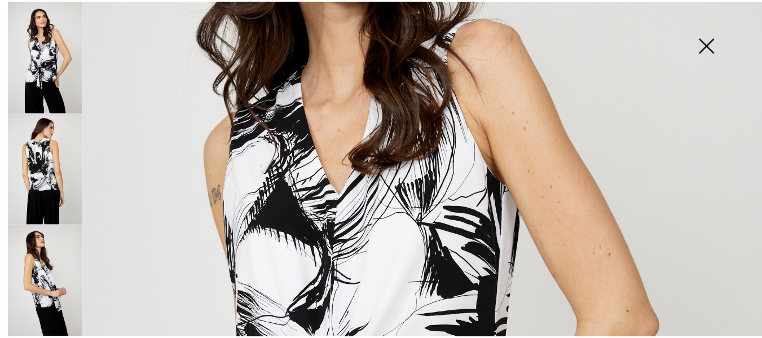
scroll to position [259, 0]
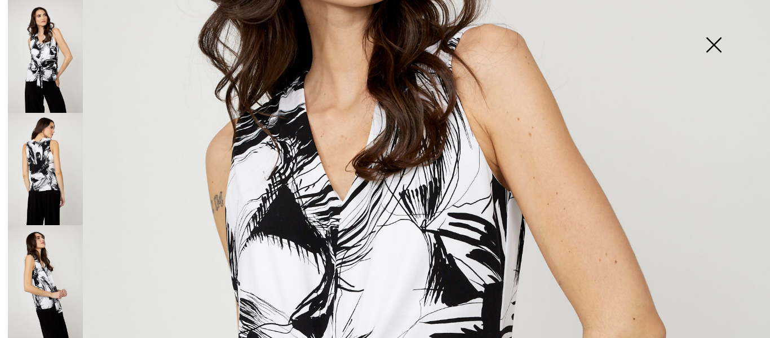
click at [714, 45] on img at bounding box center [714, 46] width 56 height 58
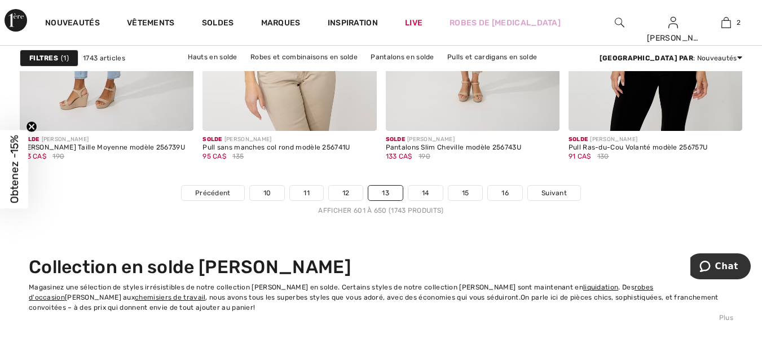
scroll to position [5065, 0]
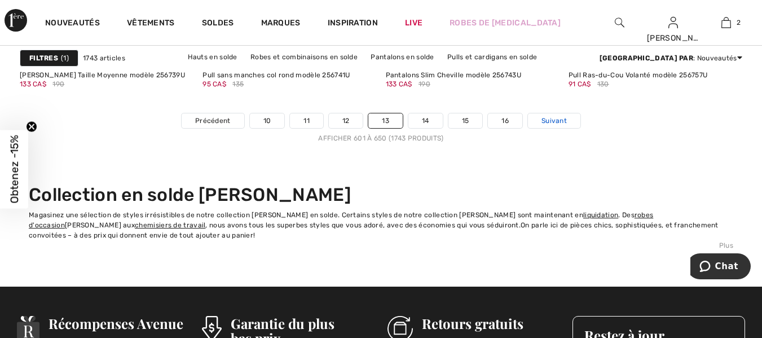
click at [550, 121] on span "Suivant" at bounding box center [553, 121] width 25 height 10
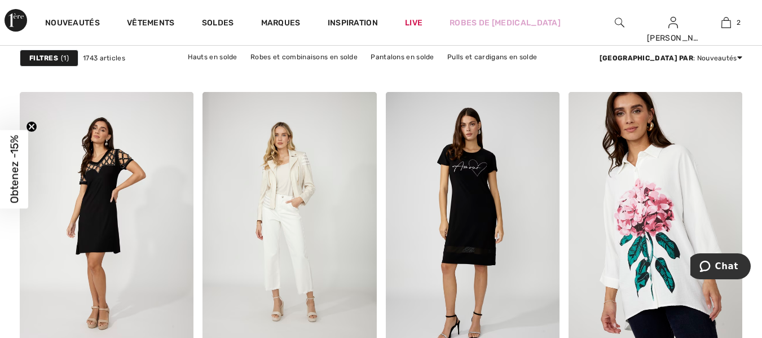
scroll to position [796, 0]
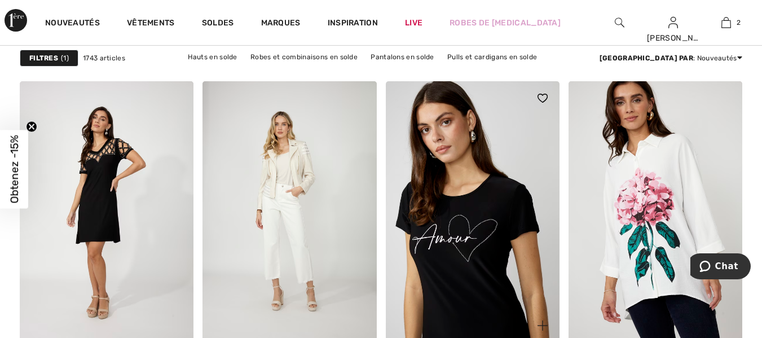
click at [487, 241] on img at bounding box center [473, 211] width 174 height 260
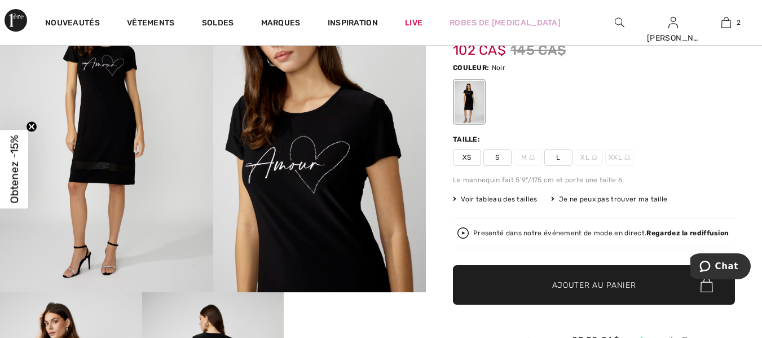
scroll to position [93, 0]
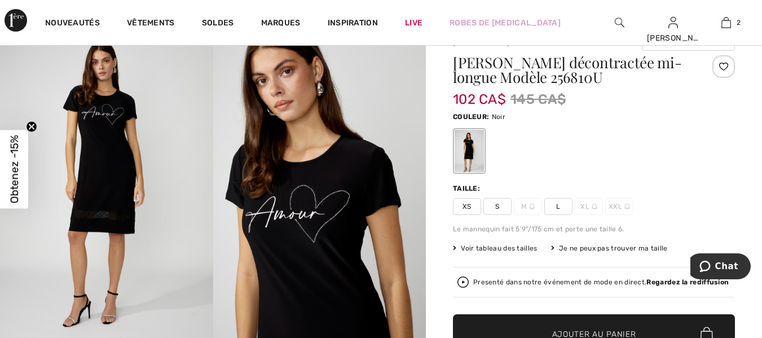
click at [471, 150] on div at bounding box center [468, 151] width 29 height 42
click at [496, 214] on span "S" at bounding box center [497, 206] width 28 height 17
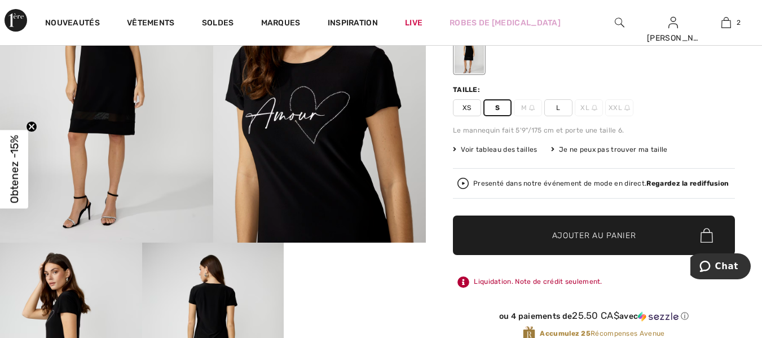
scroll to position [175, 0]
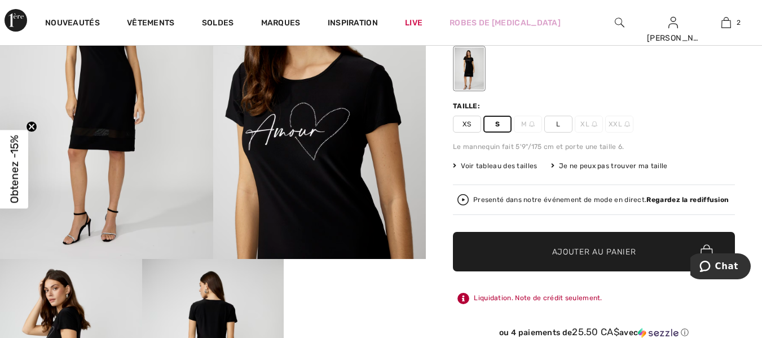
click at [586, 259] on span "✔ Ajouté au panier Ajouter au panier" at bounding box center [594, 251] width 282 height 39
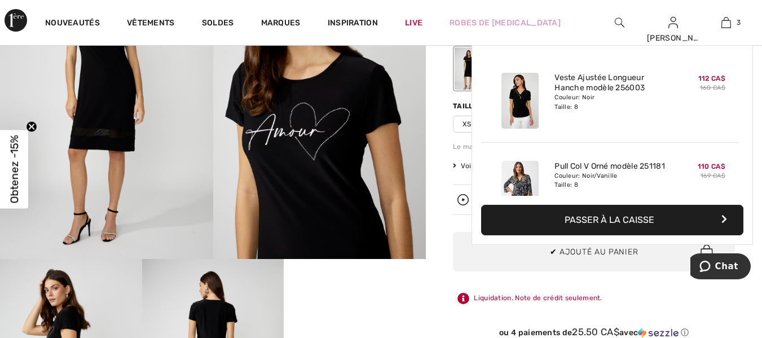
scroll to position [123, 0]
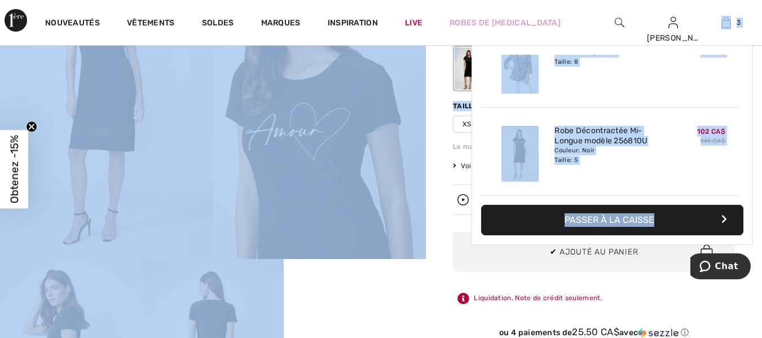
drag, startPoint x: 759, startPoint y: 32, endPoint x: 758, endPoint y: 102, distance: 69.9
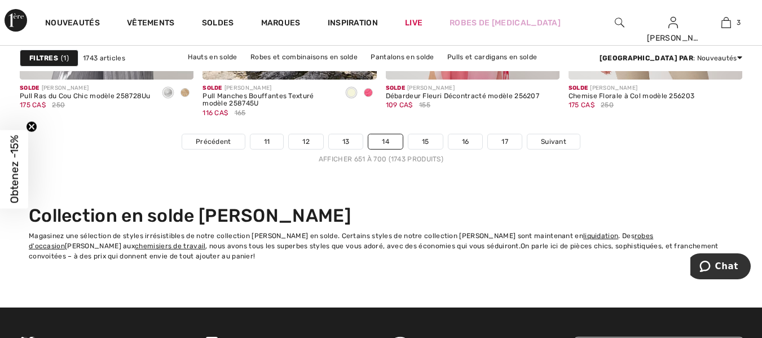
scroll to position [5014, 0]
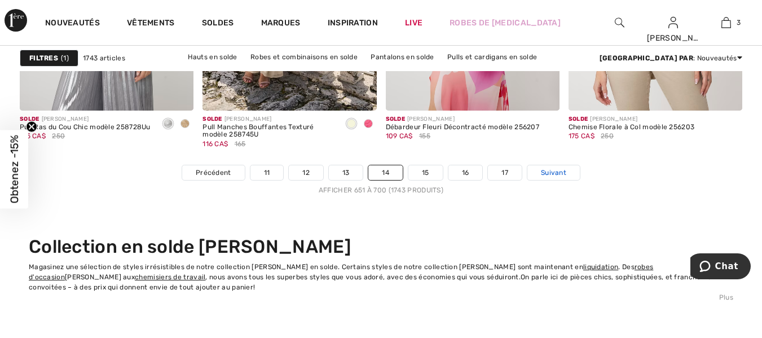
click at [556, 176] on span "Suivant" at bounding box center [553, 172] width 25 height 10
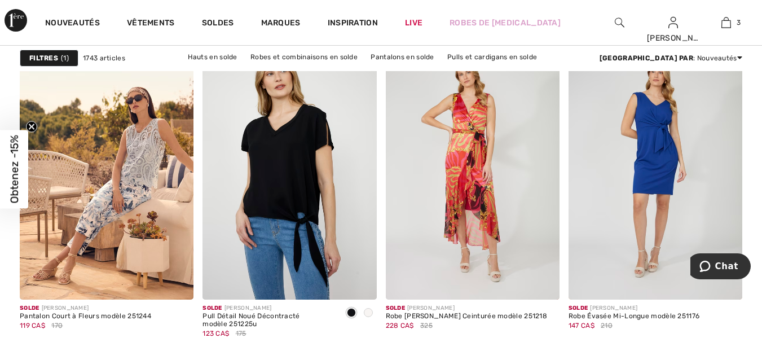
scroll to position [3711, 0]
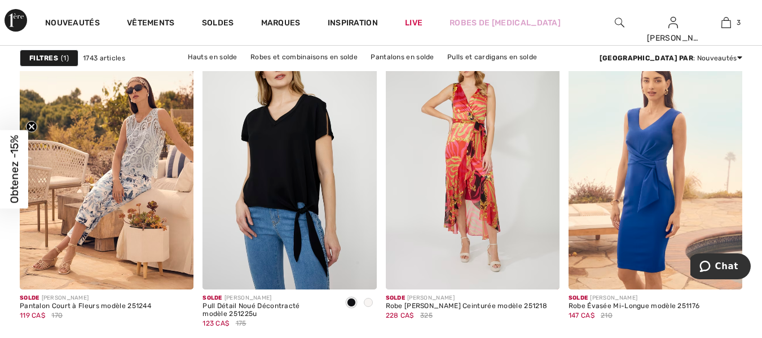
click at [657, 202] on img at bounding box center [655, 159] width 174 height 260
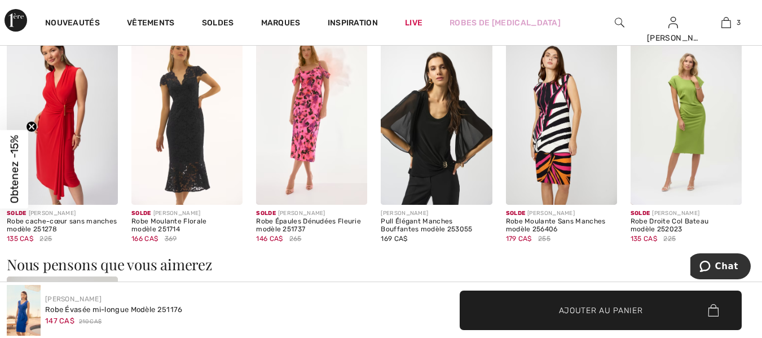
scroll to position [858, 0]
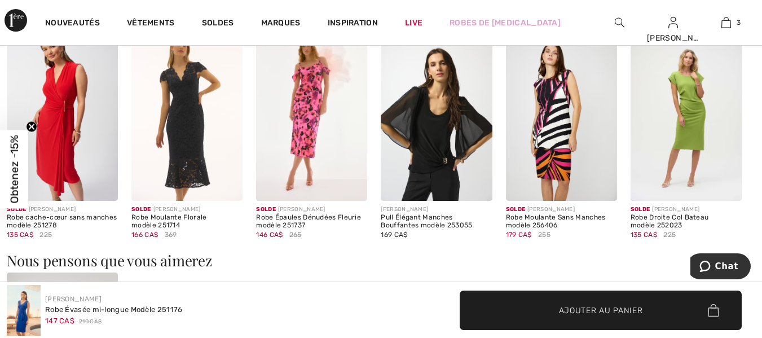
click at [693, 131] on img at bounding box center [685, 117] width 111 height 167
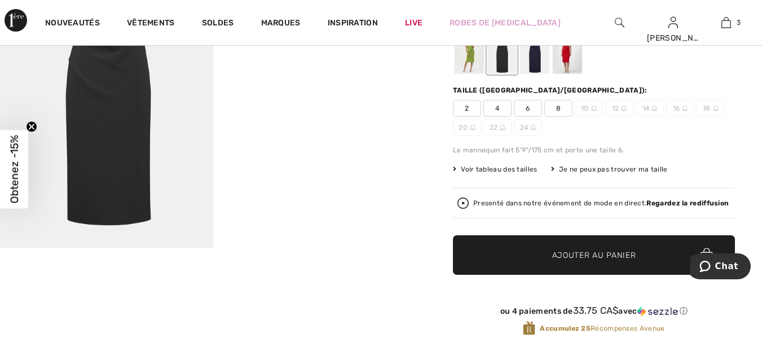
scroll to position [142, 0]
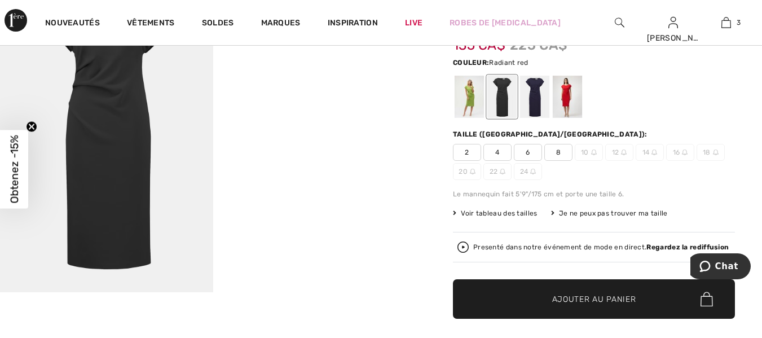
click at [568, 103] on div at bounding box center [567, 97] width 29 height 42
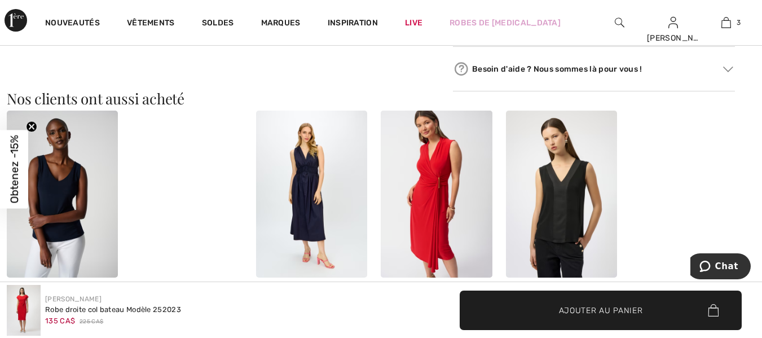
scroll to position [818, 0]
